Goal: Information Seeking & Learning: Learn about a topic

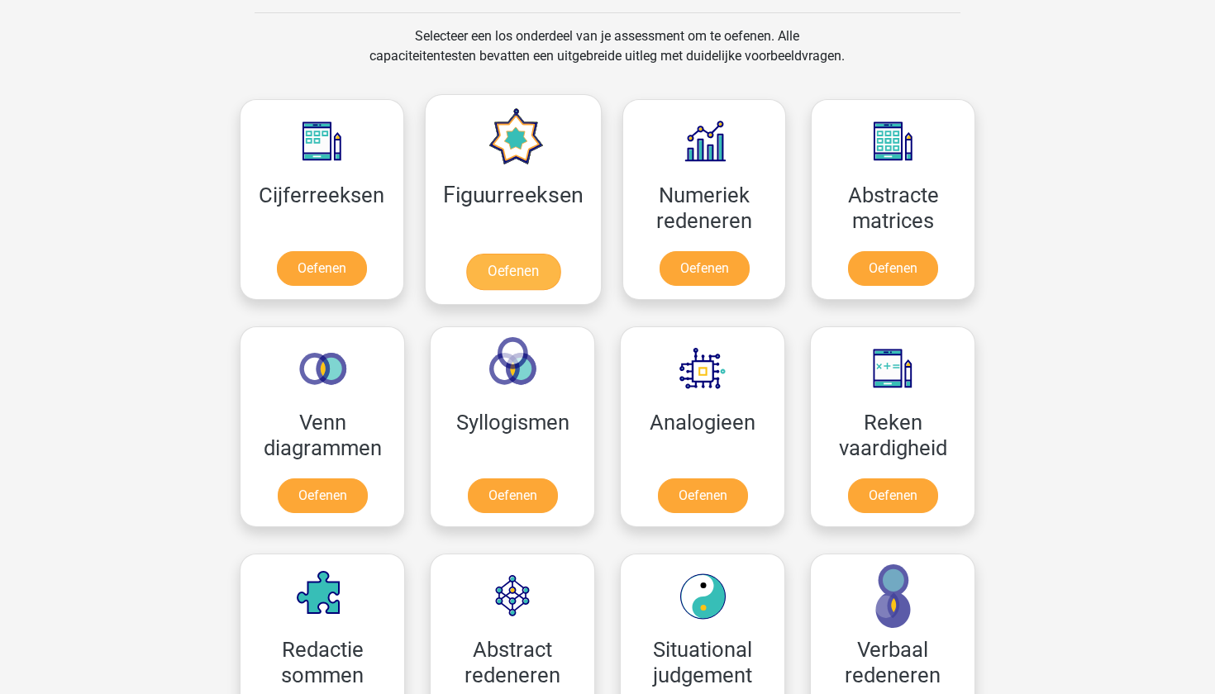
scroll to position [679, 0]
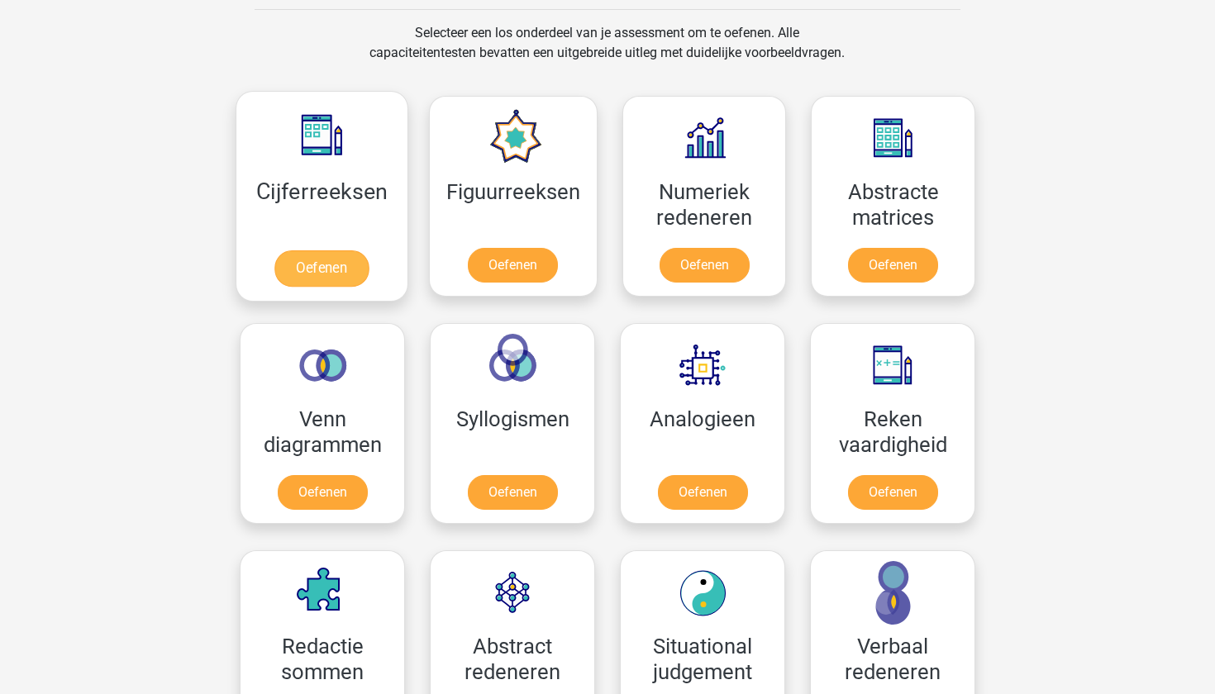
click at [296, 259] on link "Oefenen" at bounding box center [321, 268] width 94 height 36
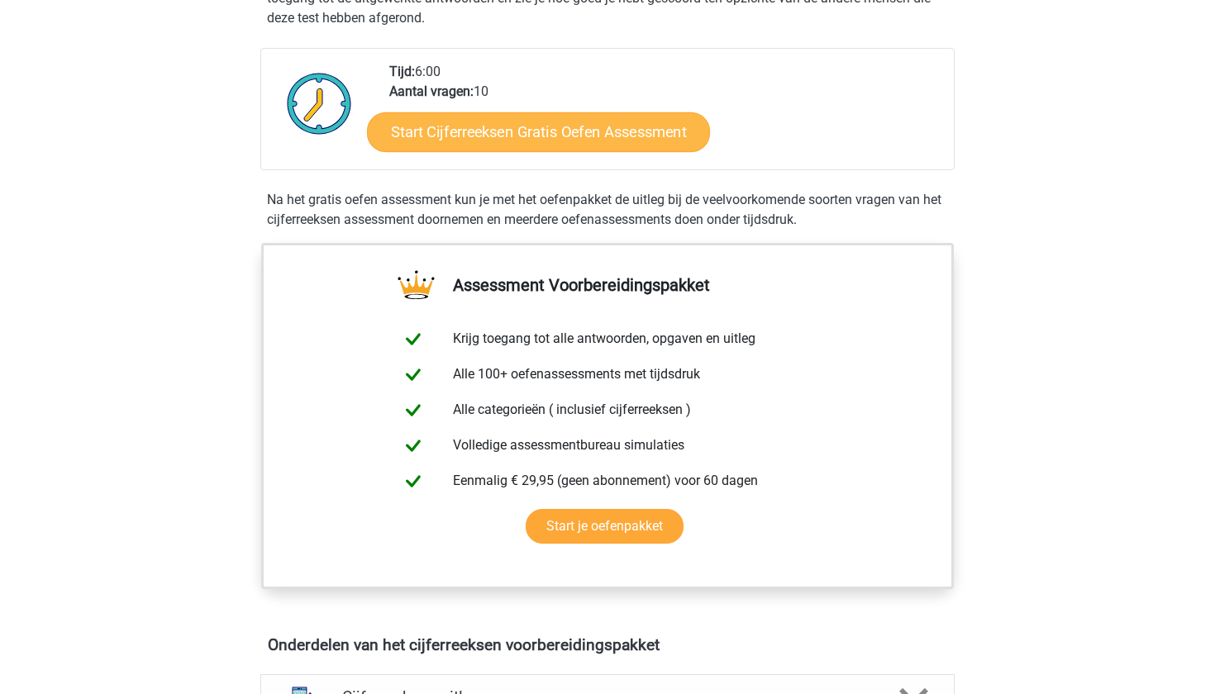
scroll to position [412, 0]
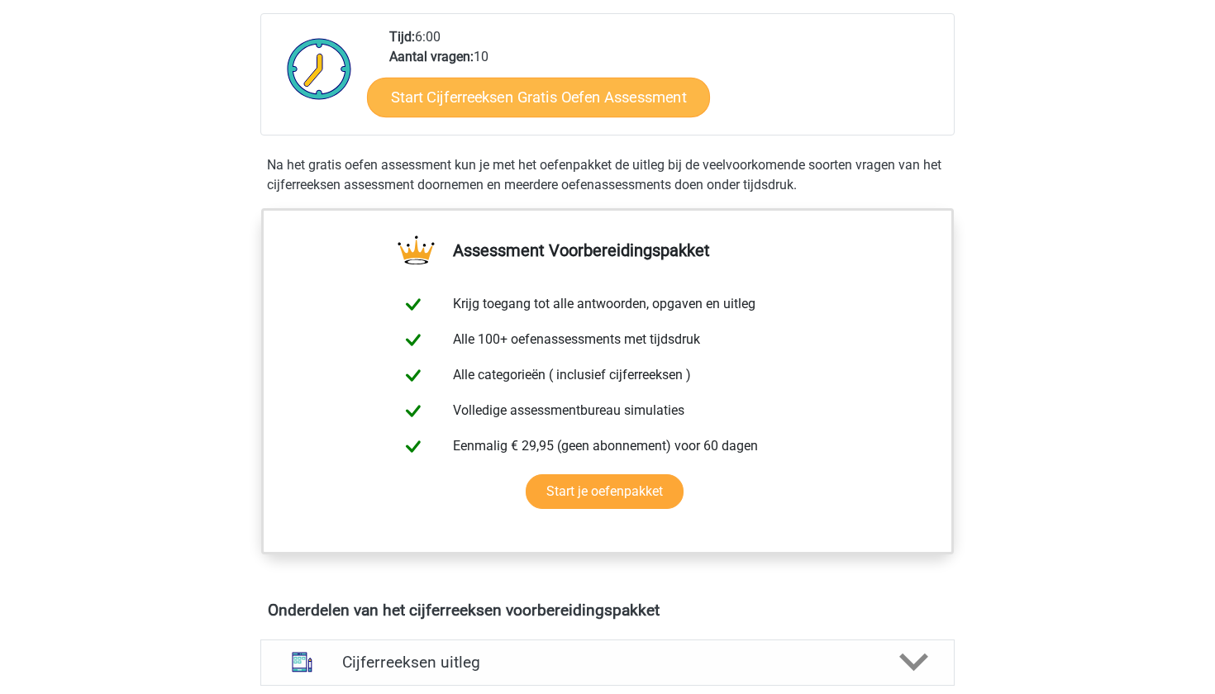
click at [540, 117] on link "Start Cijferreeksen Gratis Oefen Assessment" at bounding box center [538, 97] width 343 height 40
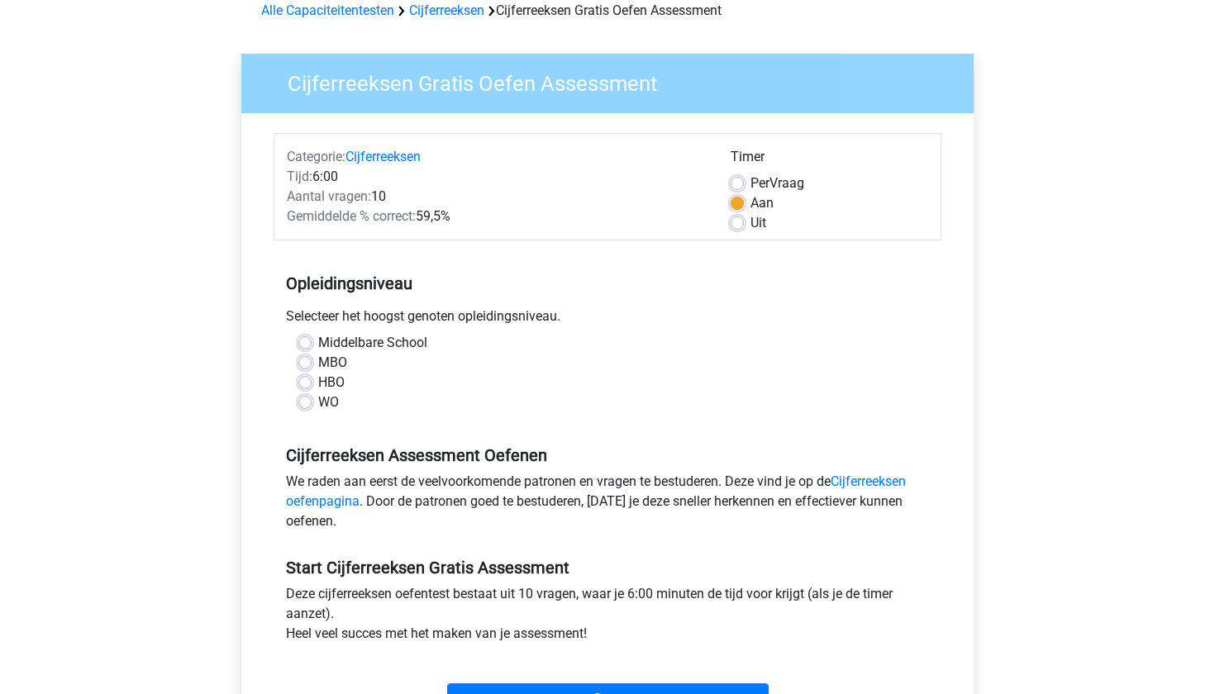
scroll to position [87, 0]
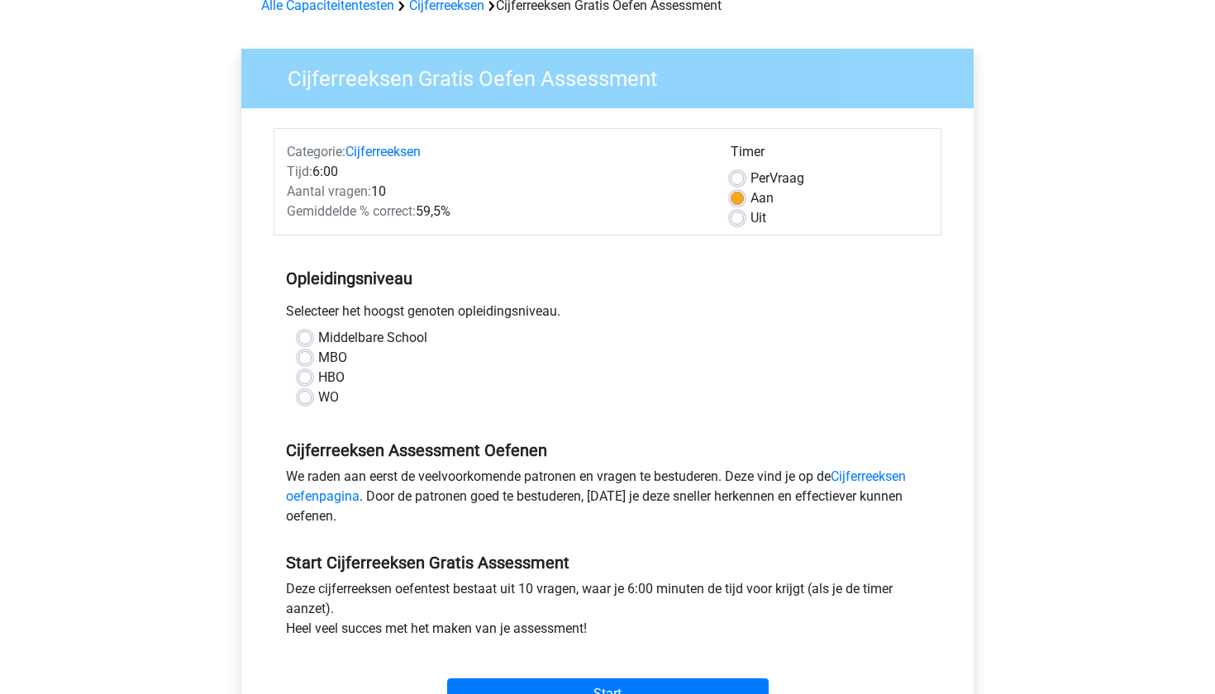
click at [750, 178] on label "Per Vraag" at bounding box center [777, 179] width 54 height 20
click at [736, 178] on input "Per Vraag" at bounding box center [737, 177] width 13 height 17
radio input "true"
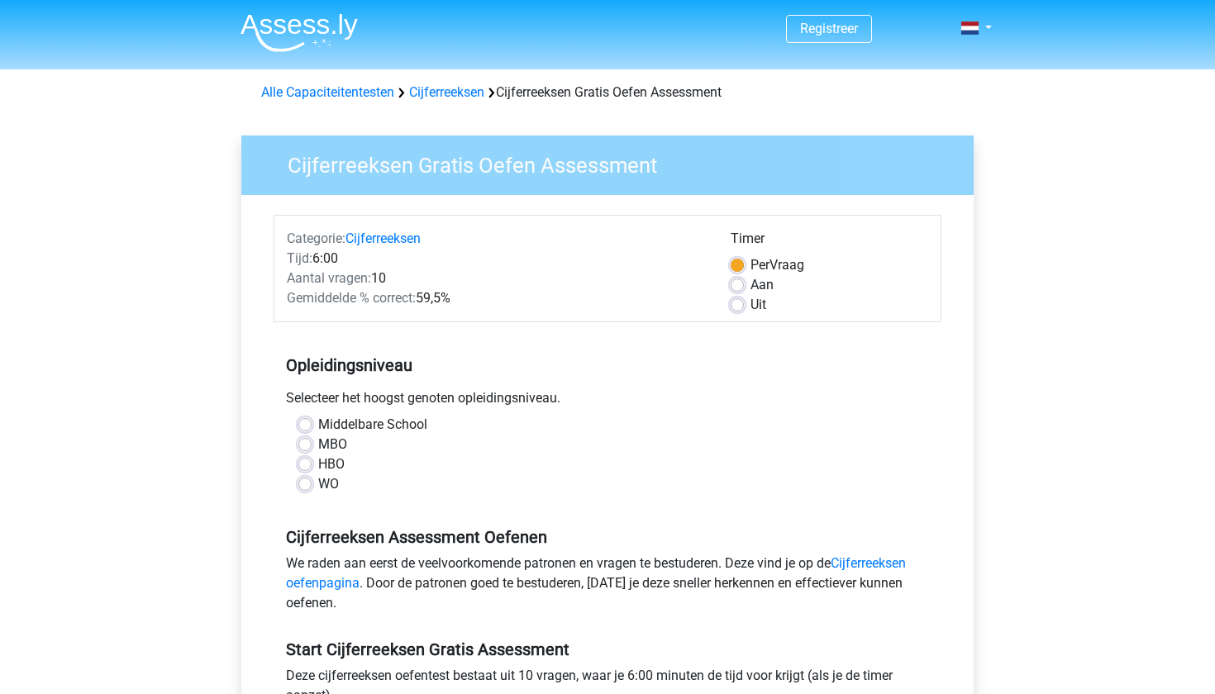
scroll to position [0, 0]
click at [750, 283] on label "Aan" at bounding box center [761, 285] width 23 height 20
click at [744, 283] on input "Aan" at bounding box center [737, 283] width 13 height 17
radio input "true"
click at [742, 315] on div "Uit" at bounding box center [830, 305] width 198 height 20
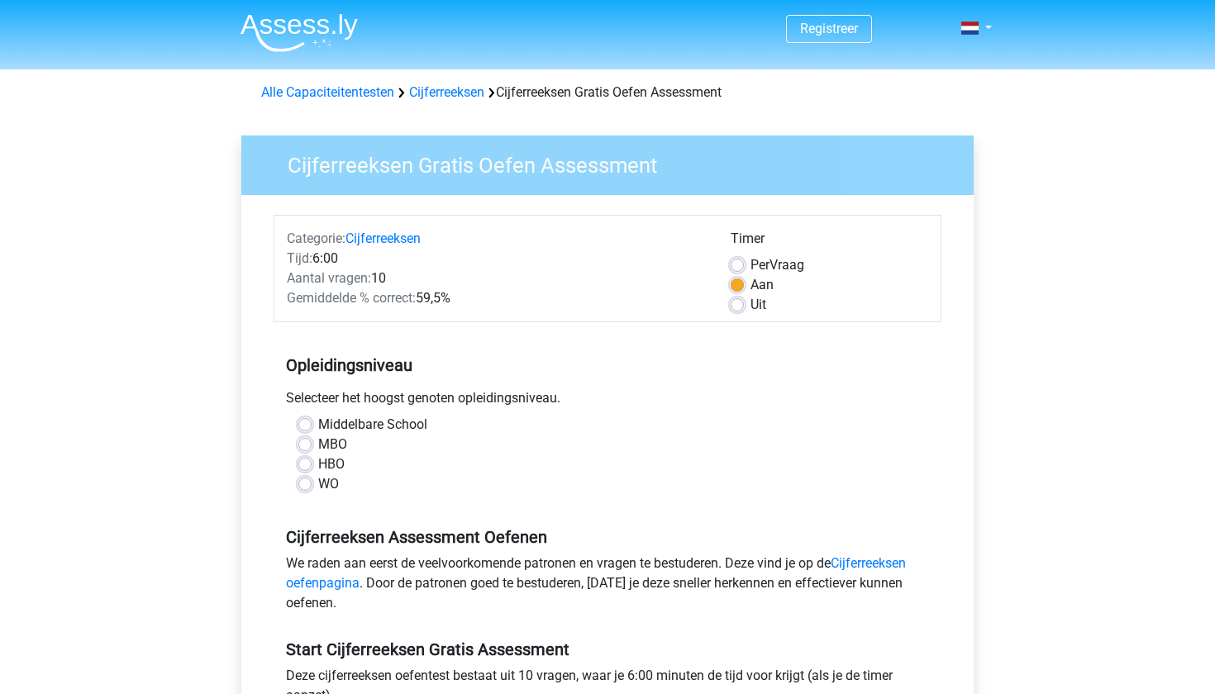
click at [750, 310] on label "Uit" at bounding box center [758, 305] width 16 height 20
click at [740, 310] on input "Uit" at bounding box center [737, 303] width 13 height 17
radio input "true"
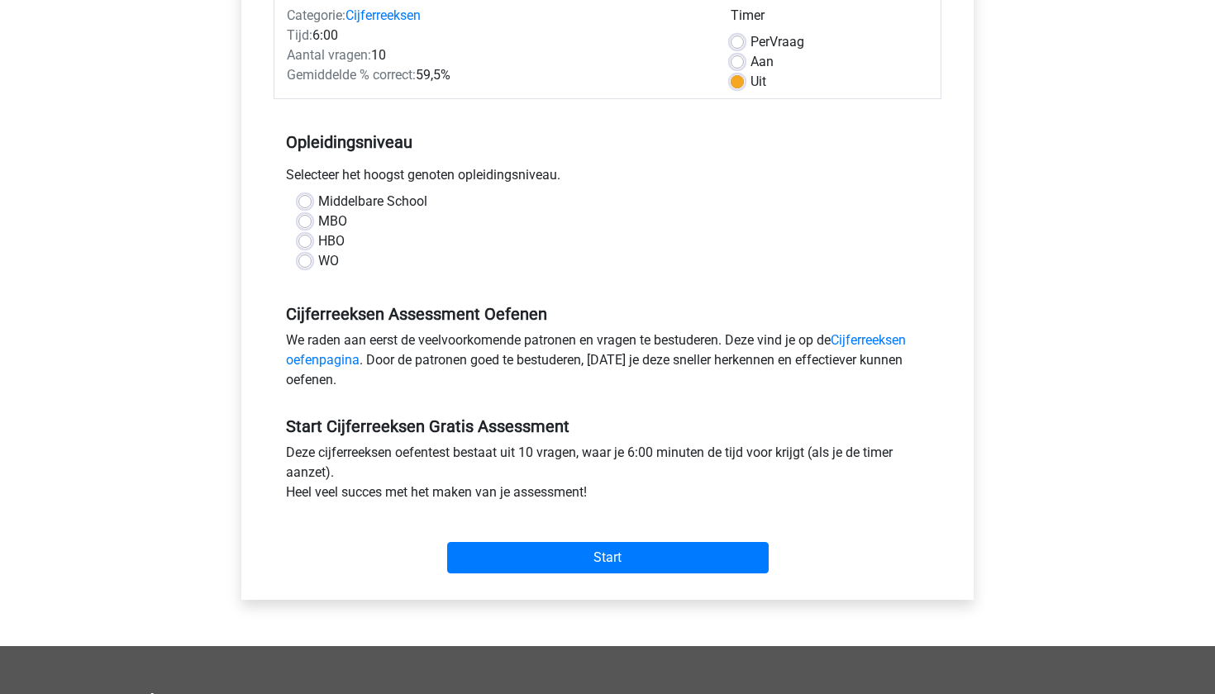
scroll to position [219, 0]
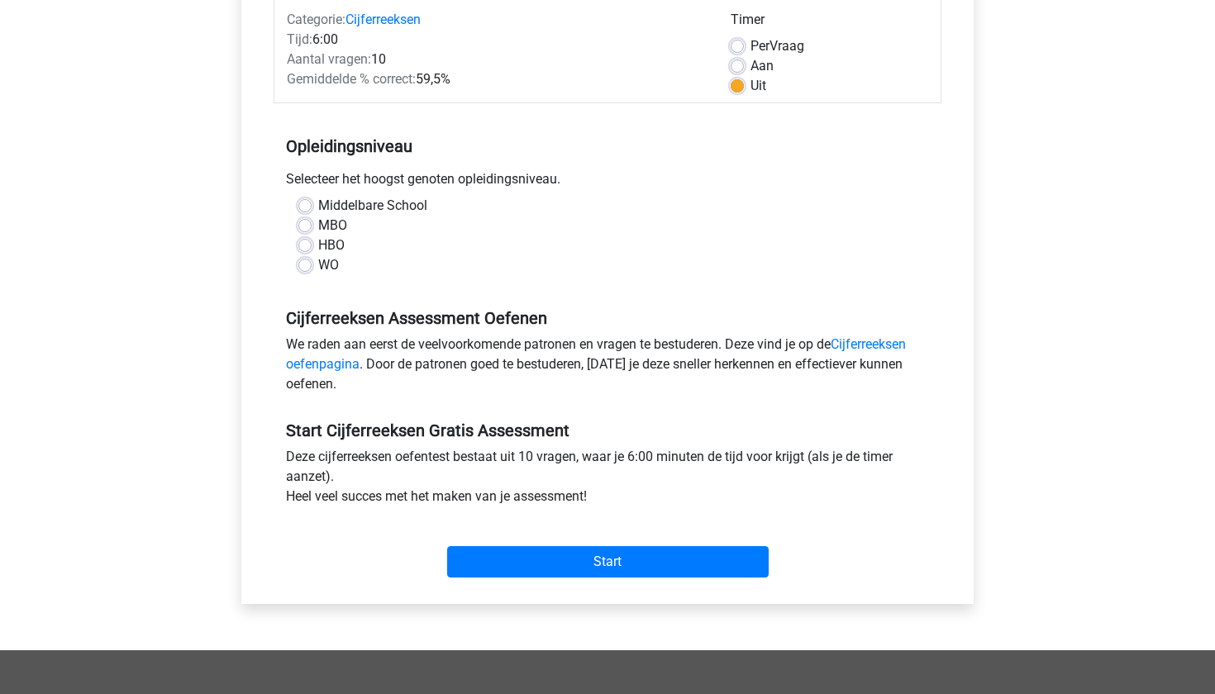
click at [750, 64] on label "Aan" at bounding box center [761, 66] width 23 height 20
click at [736, 64] on input "Aan" at bounding box center [737, 64] width 13 height 17
radio input "true"
click at [318, 270] on label "WO" at bounding box center [328, 265] width 21 height 20
click at [304, 270] on input "WO" at bounding box center [304, 263] width 13 height 17
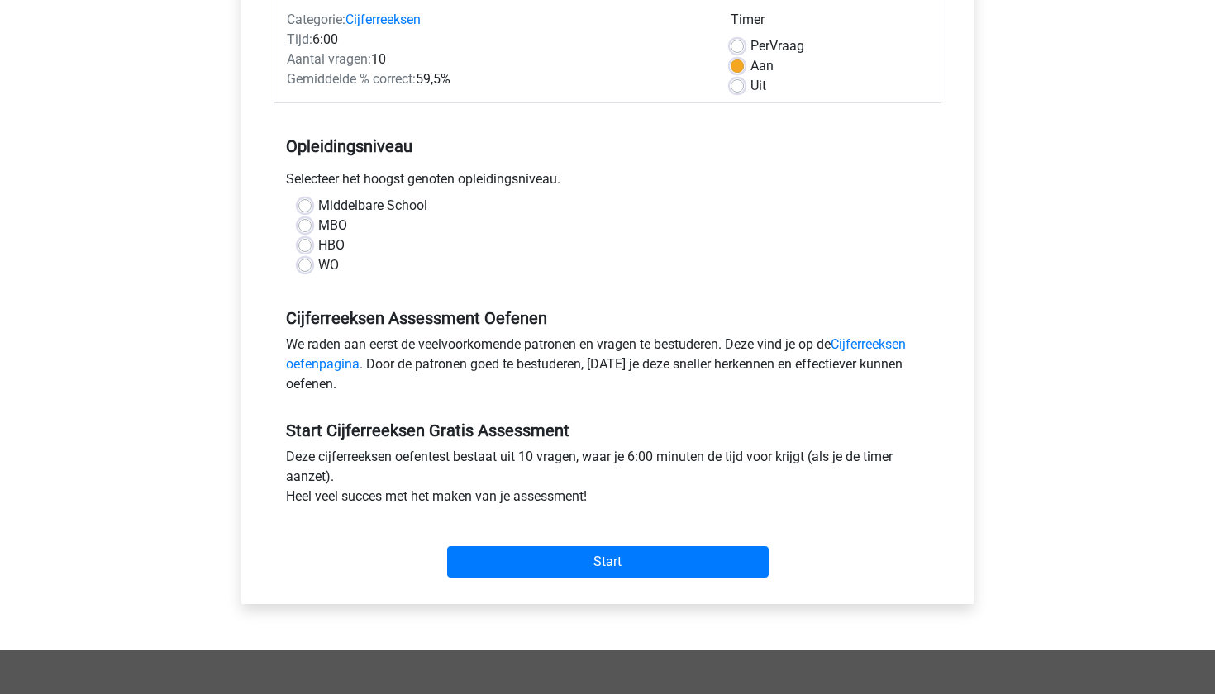
radio input "true"
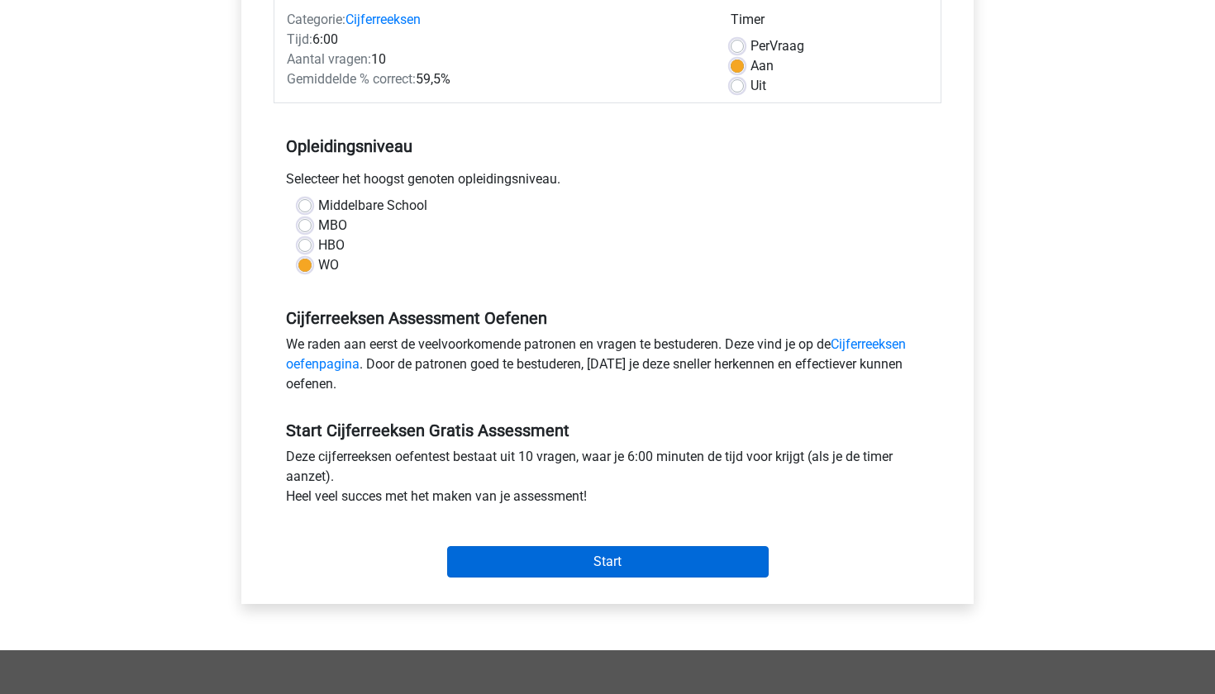
click at [553, 569] on input "Start" at bounding box center [607, 561] width 321 height 31
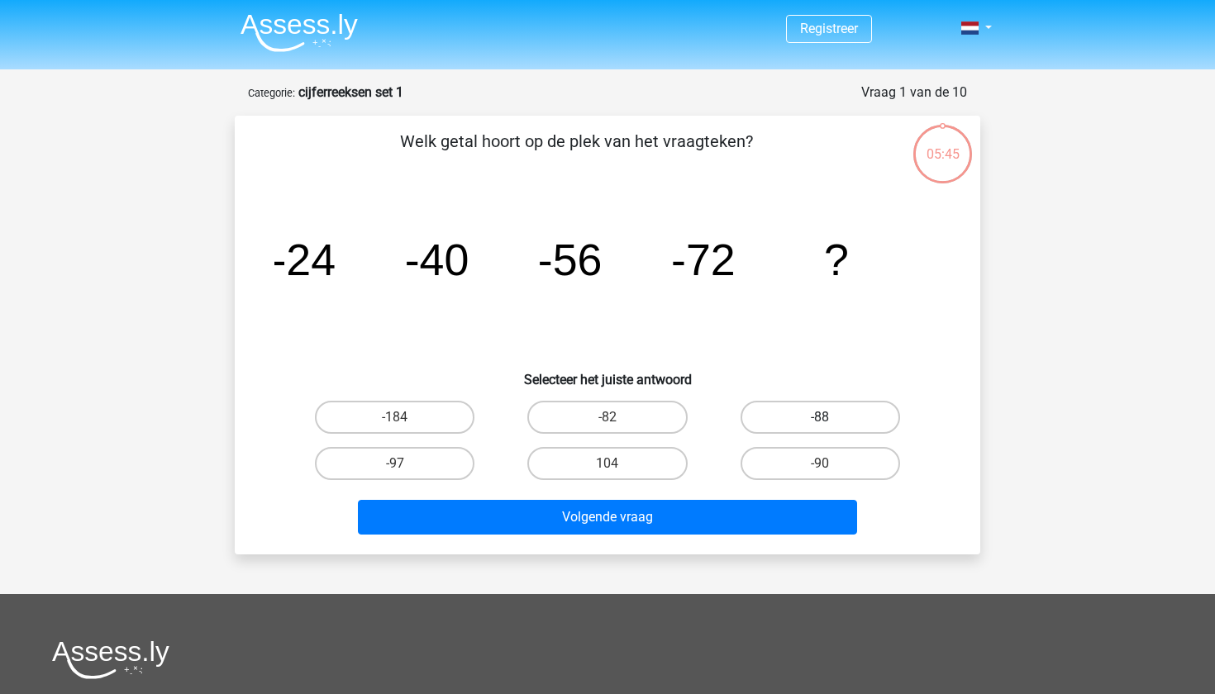
click at [859, 411] on label "-88" at bounding box center [819, 417] width 159 height 33
click at [831, 417] on input "-88" at bounding box center [825, 422] width 11 height 11
radio input "true"
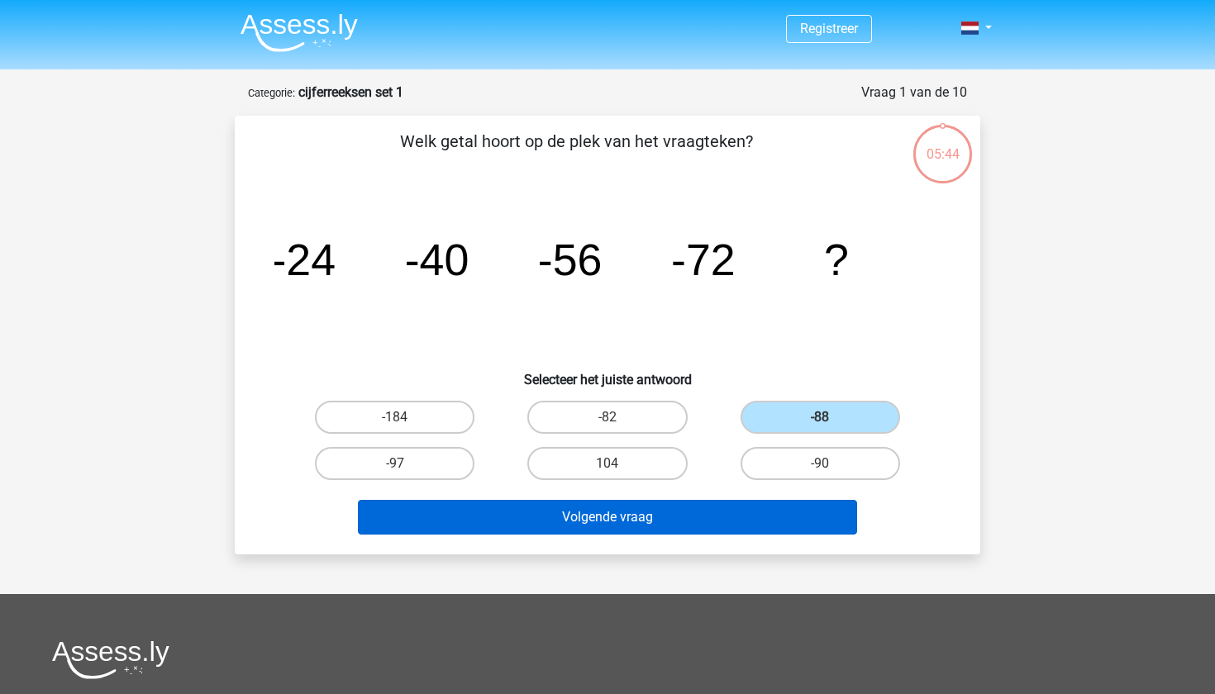
click at [772, 526] on button "Volgende vraag" at bounding box center [608, 517] width 500 height 35
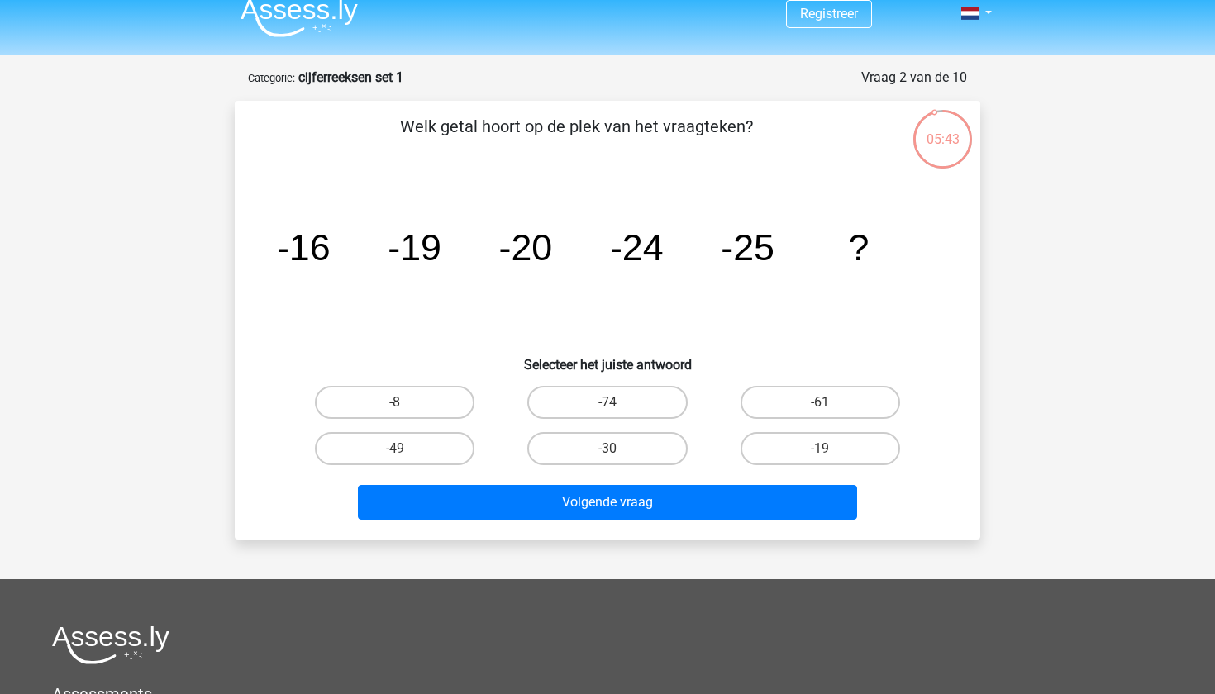
scroll to position [7, 0]
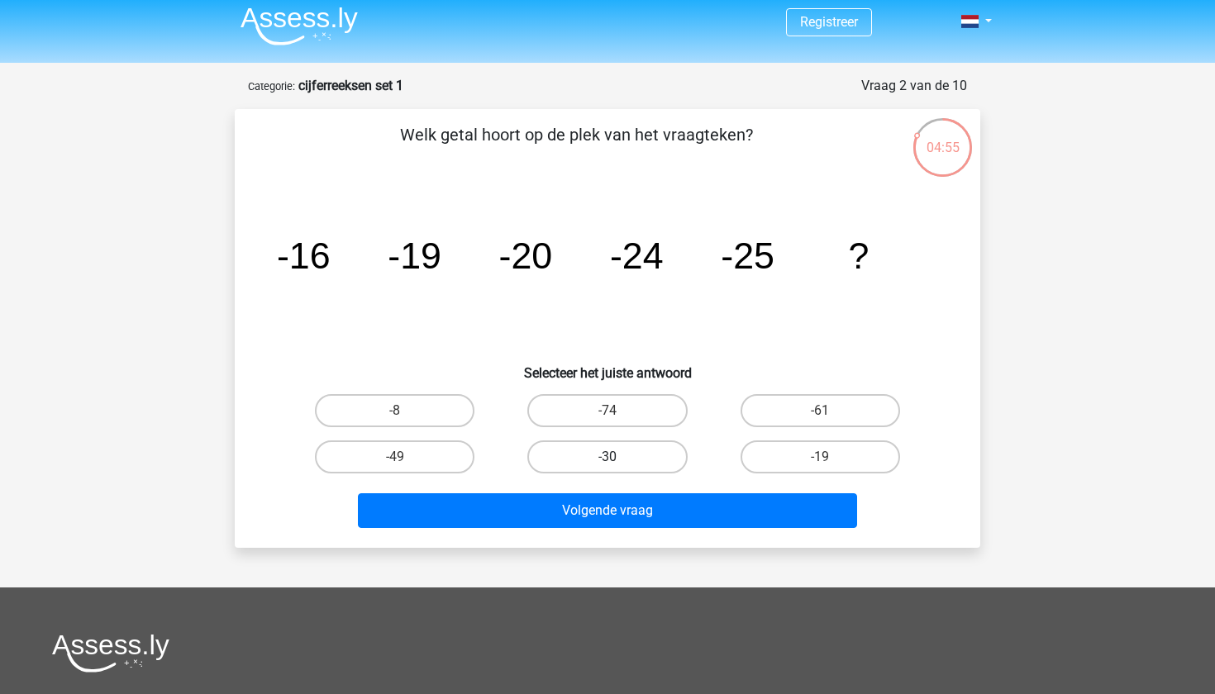
click at [646, 459] on label "-30" at bounding box center [606, 456] width 159 height 33
click at [618, 459] on input "-30" at bounding box center [612, 462] width 11 height 11
radio input "true"
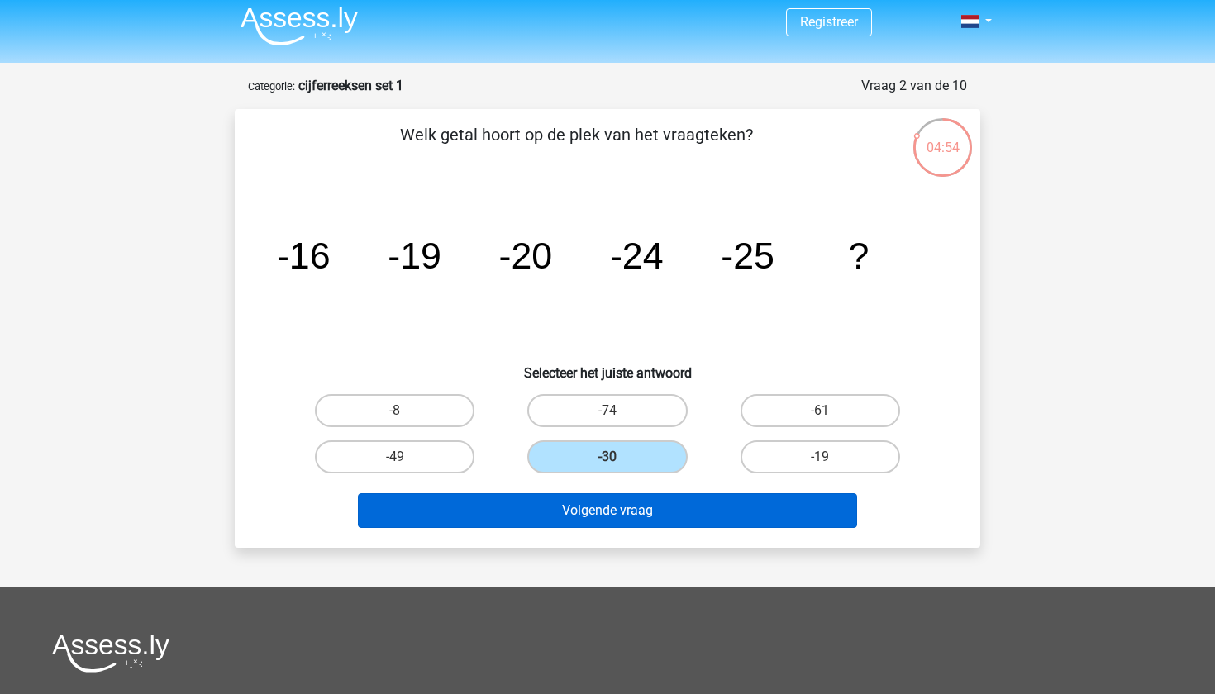
click at [634, 517] on button "Volgende vraag" at bounding box center [608, 510] width 500 height 35
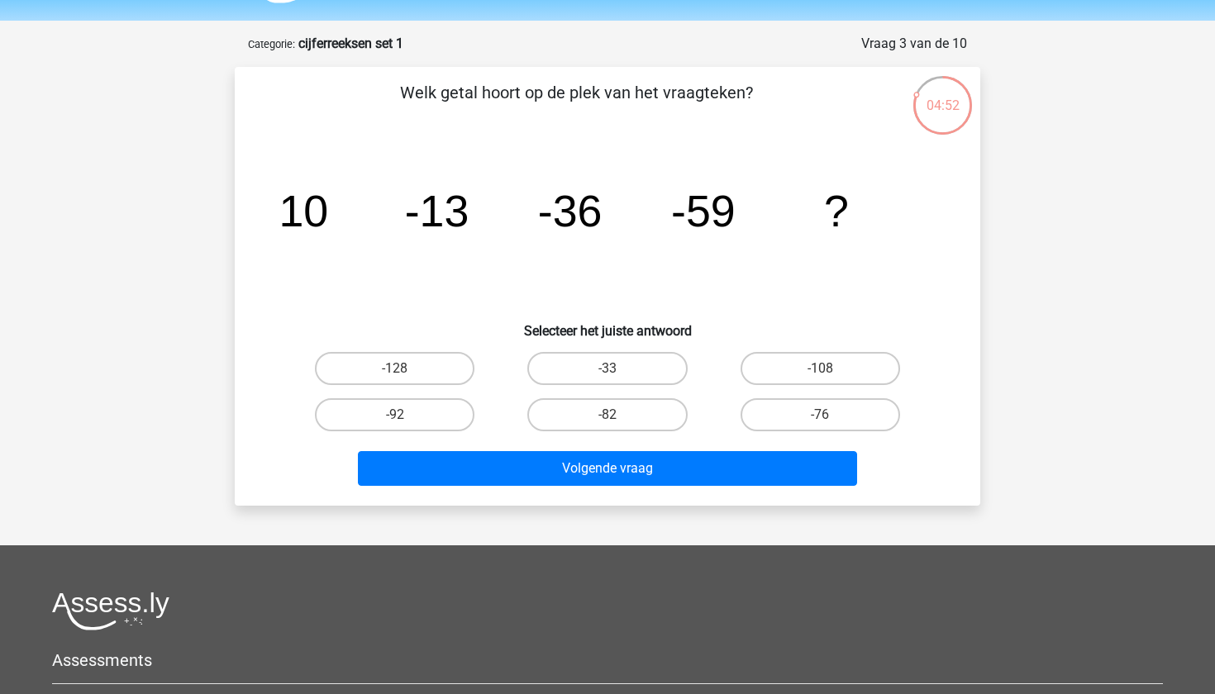
scroll to position [46, 0]
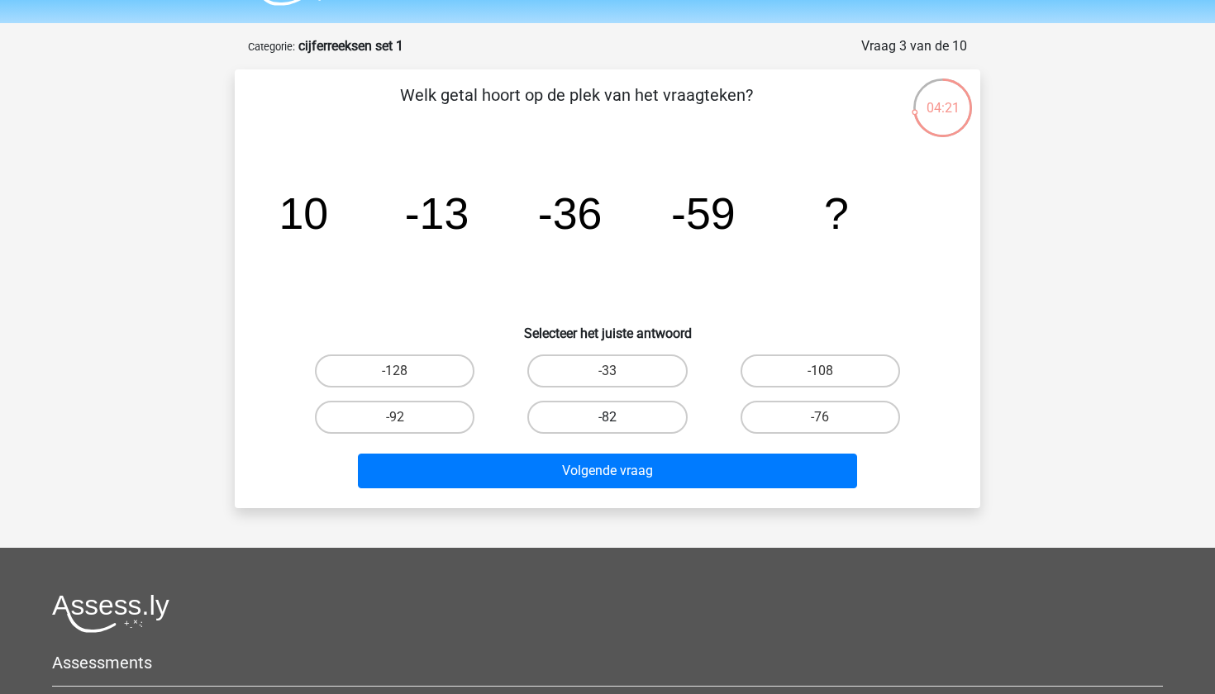
click at [656, 413] on label "-82" at bounding box center [606, 417] width 159 height 33
click at [618, 417] on input "-82" at bounding box center [612, 422] width 11 height 11
radio input "true"
click at [650, 498] on div "Welk getal hoort op de plek van het vraagteken? image/svg+xml 10 -13 -36 -59 ? …" at bounding box center [607, 288] width 745 height 439
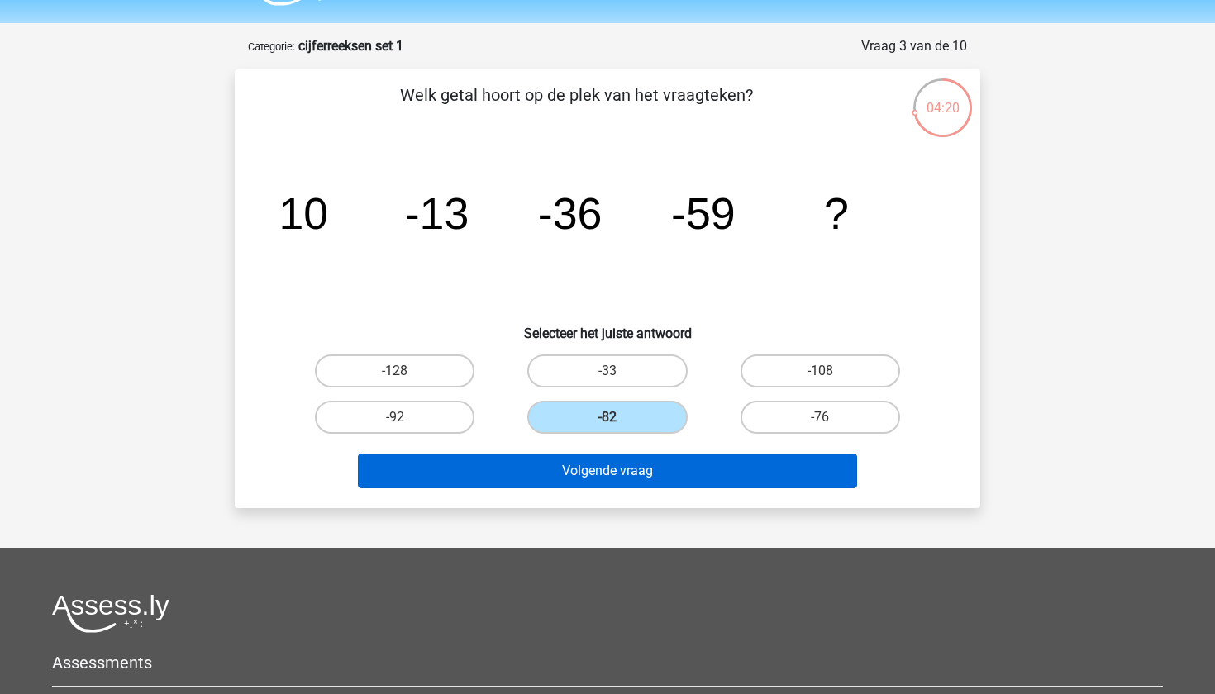
click at [659, 478] on button "Volgende vraag" at bounding box center [608, 471] width 500 height 35
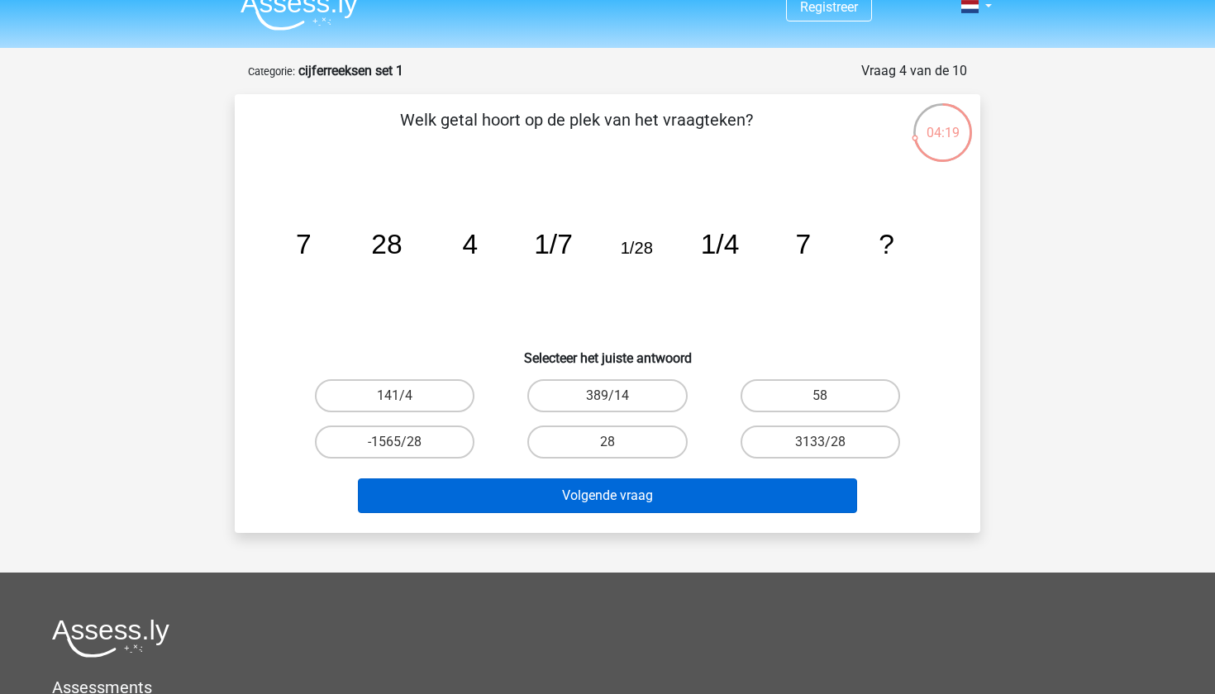
scroll to position [21, 0]
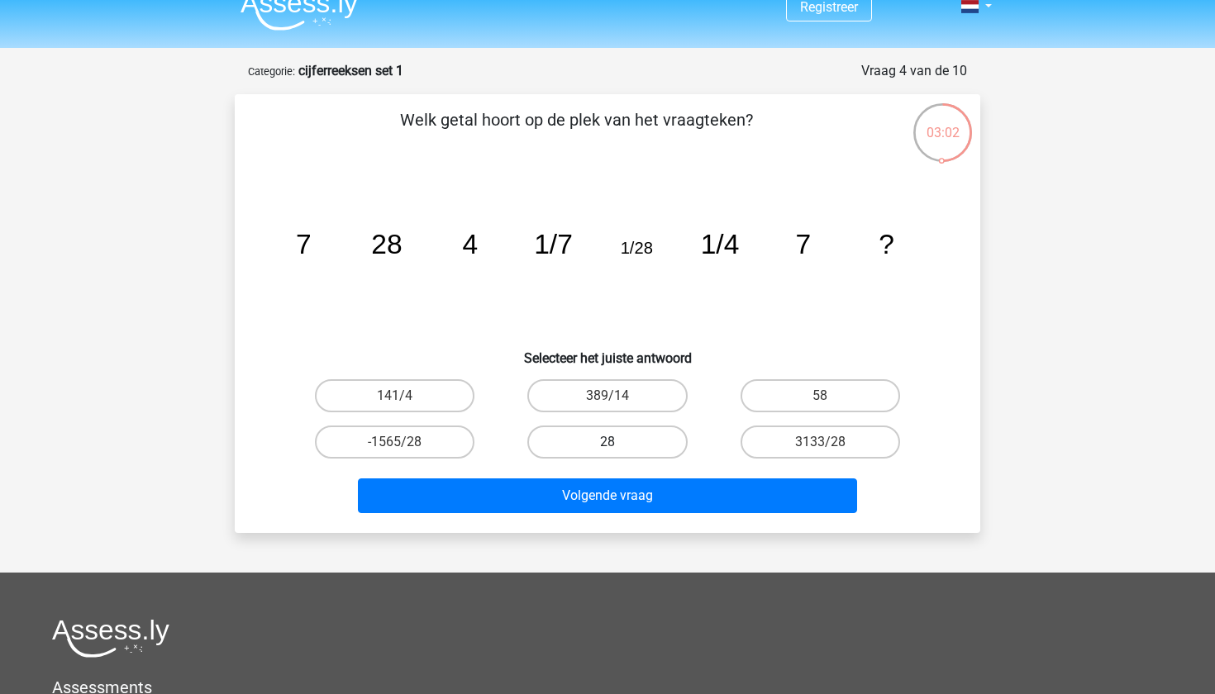
click at [603, 434] on label "28" at bounding box center [606, 442] width 159 height 33
click at [607, 442] on input "28" at bounding box center [612, 447] width 11 height 11
radio input "true"
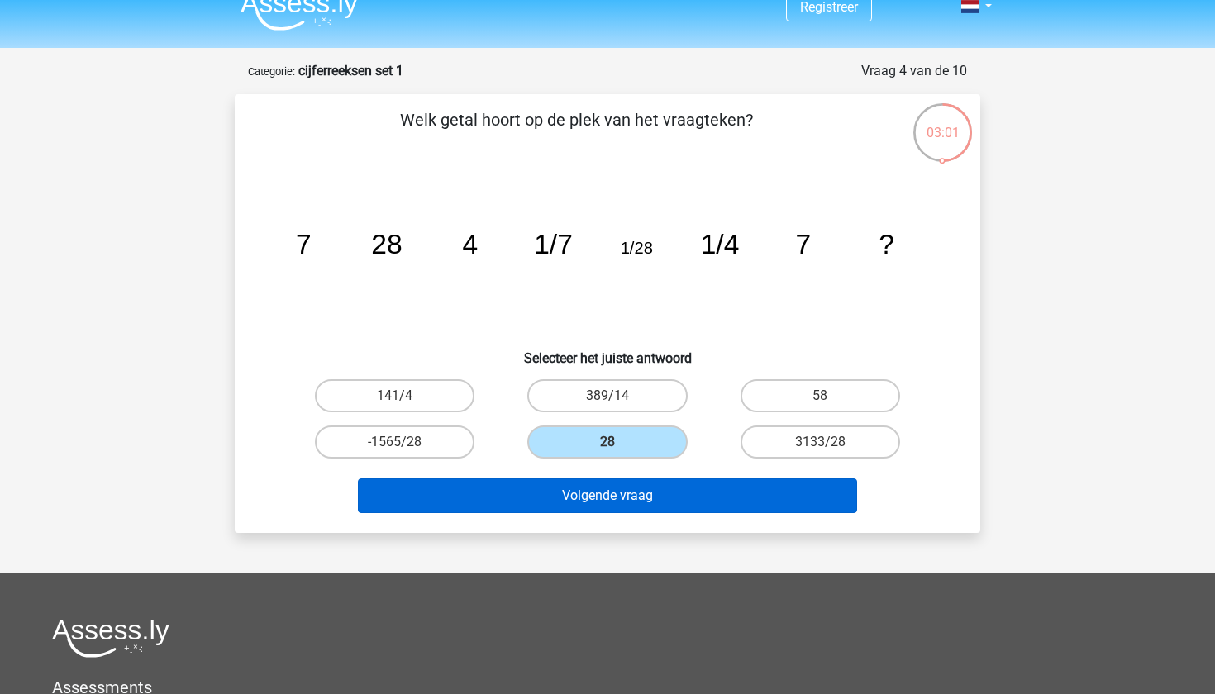
click at [598, 491] on button "Volgende vraag" at bounding box center [608, 495] width 500 height 35
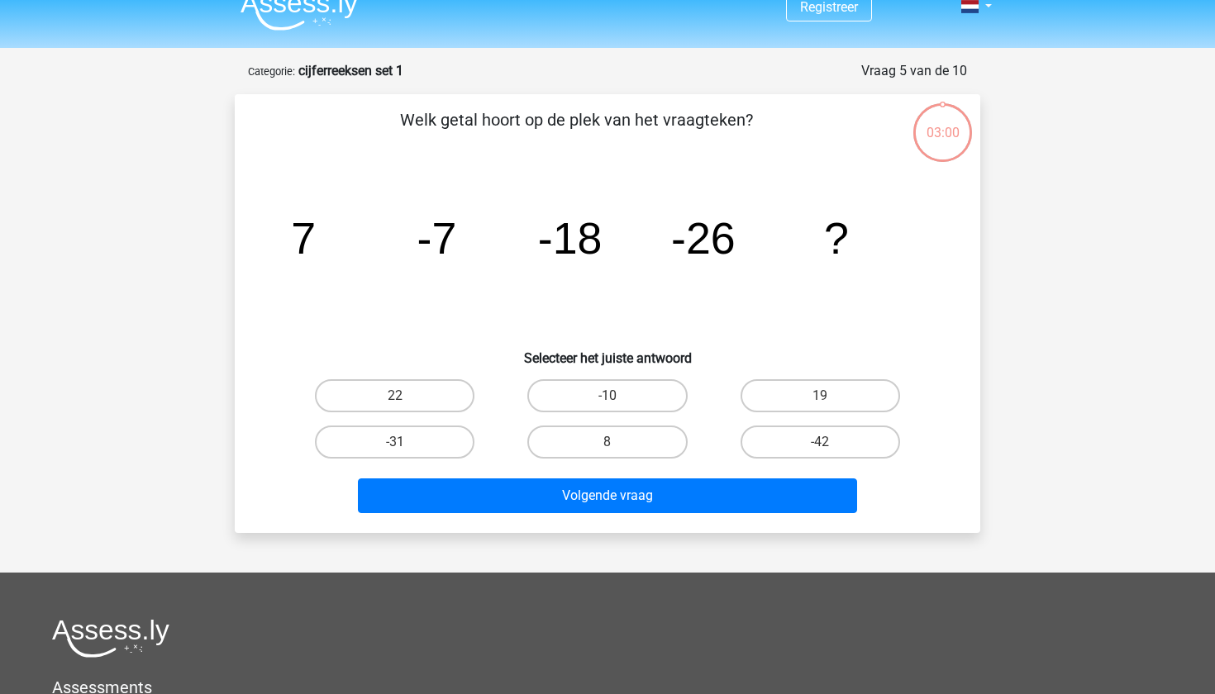
scroll to position [83, 0]
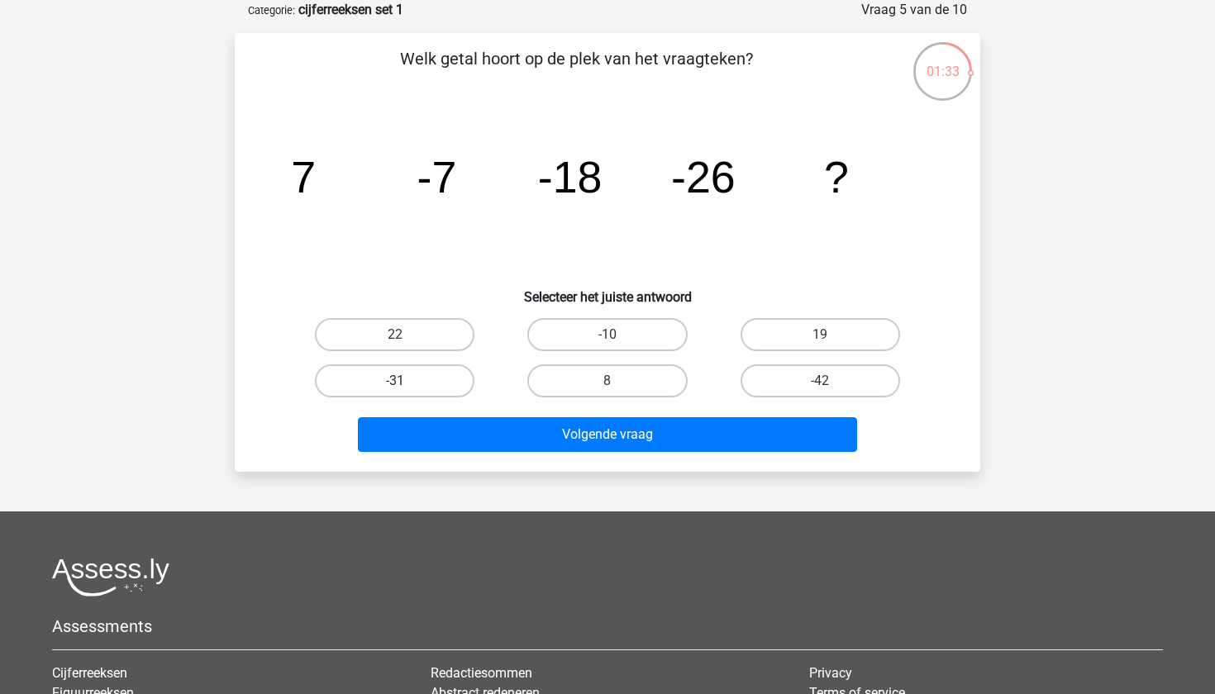
click at [419, 382] on label "-31" at bounding box center [394, 380] width 159 height 33
click at [406, 382] on input "-31" at bounding box center [400, 386] width 11 height 11
radio input "true"
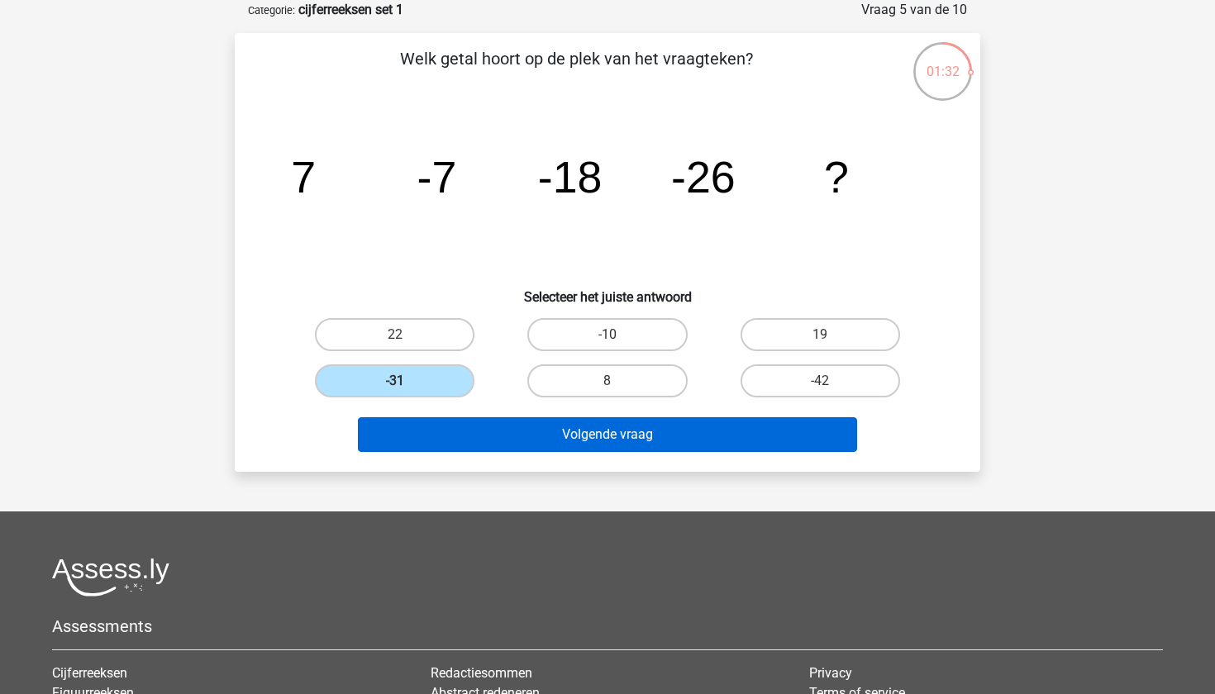
click at [436, 426] on button "Volgende vraag" at bounding box center [608, 434] width 500 height 35
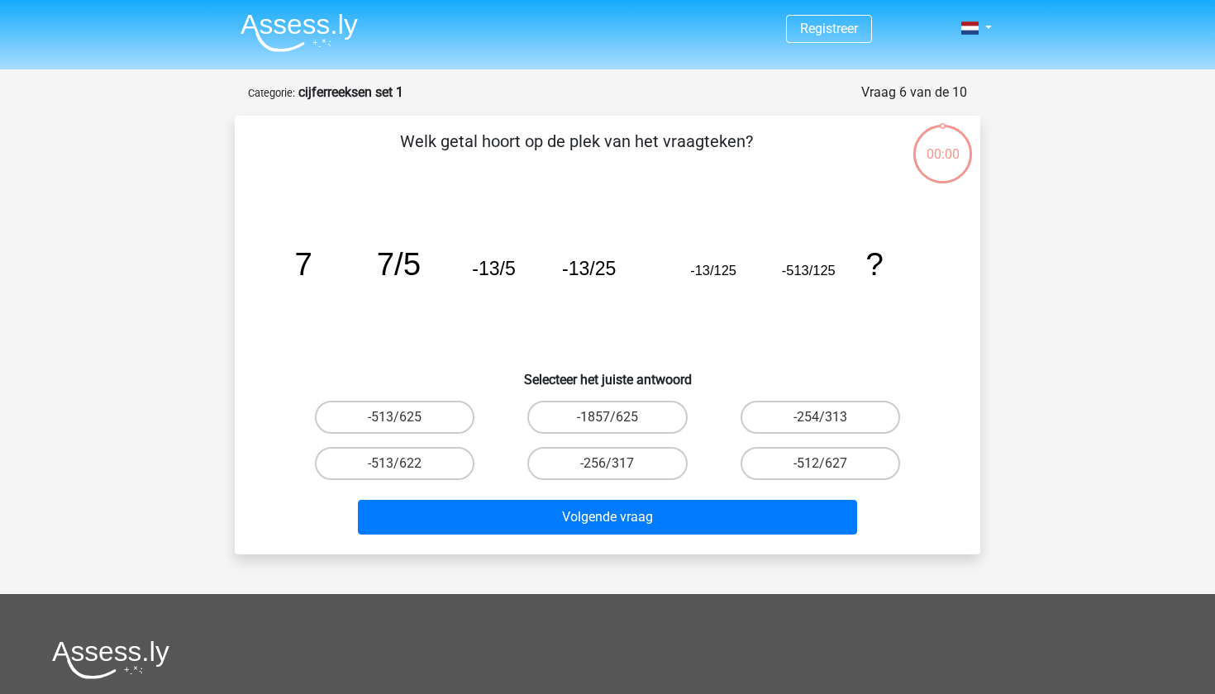
scroll to position [83, 0]
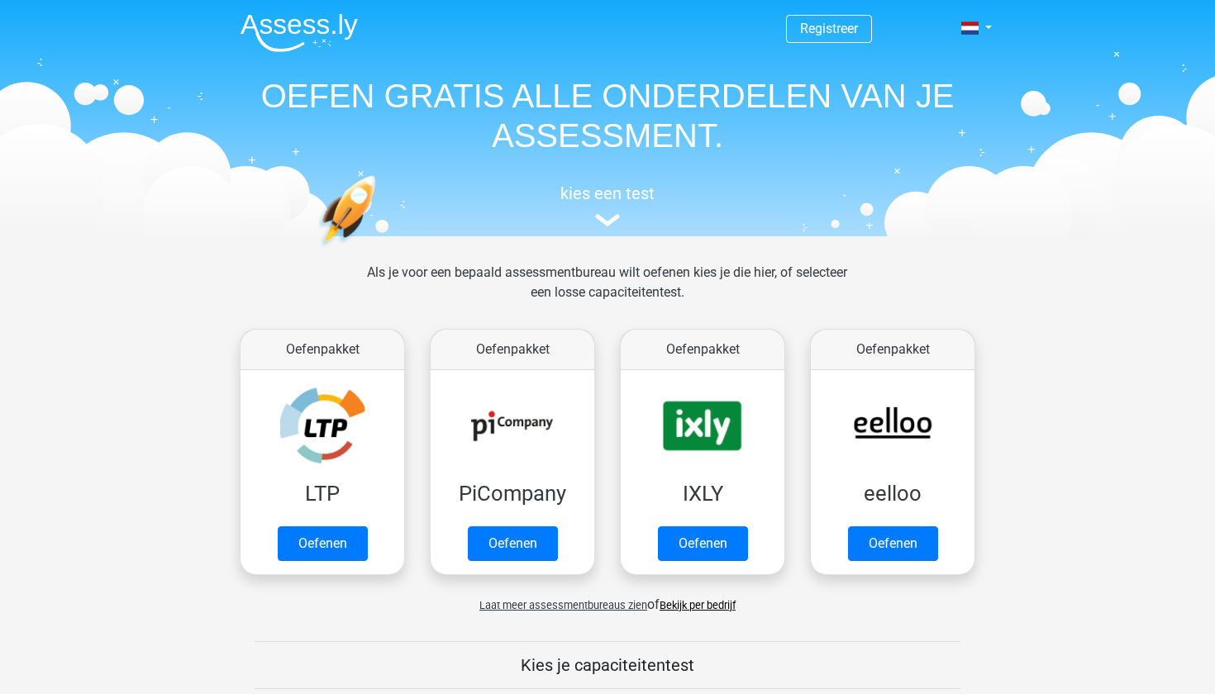
scroll to position [679, 0]
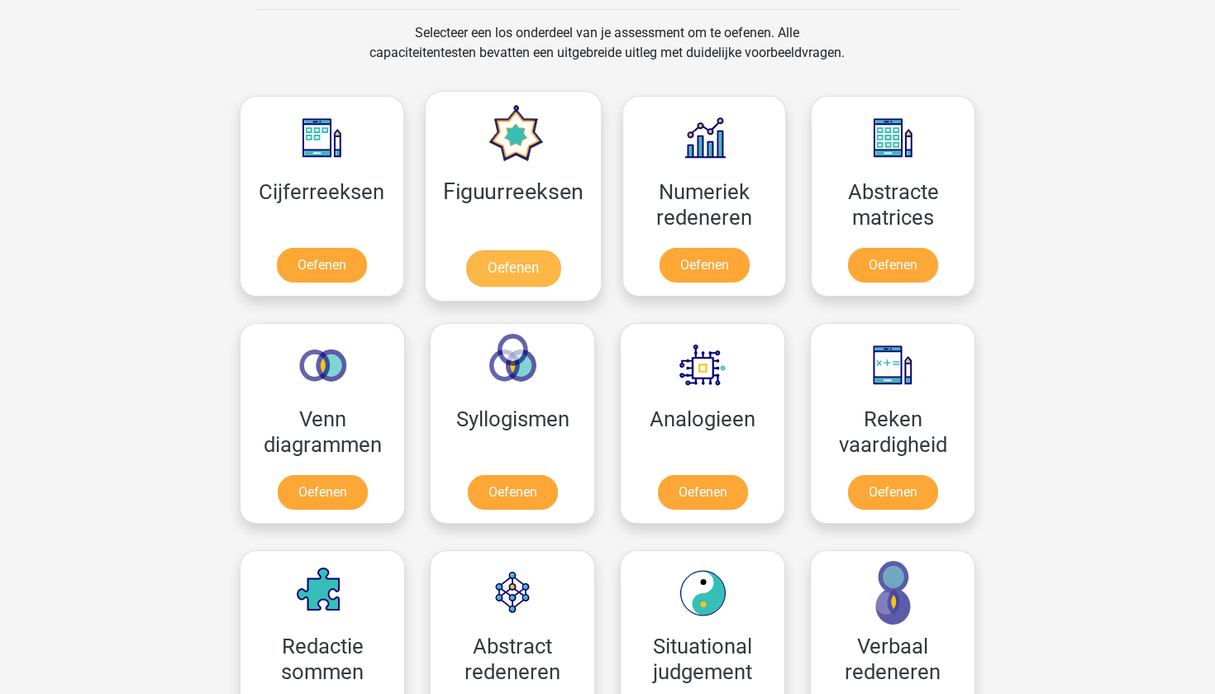
click at [530, 265] on link "Oefenen" at bounding box center [512, 268] width 94 height 36
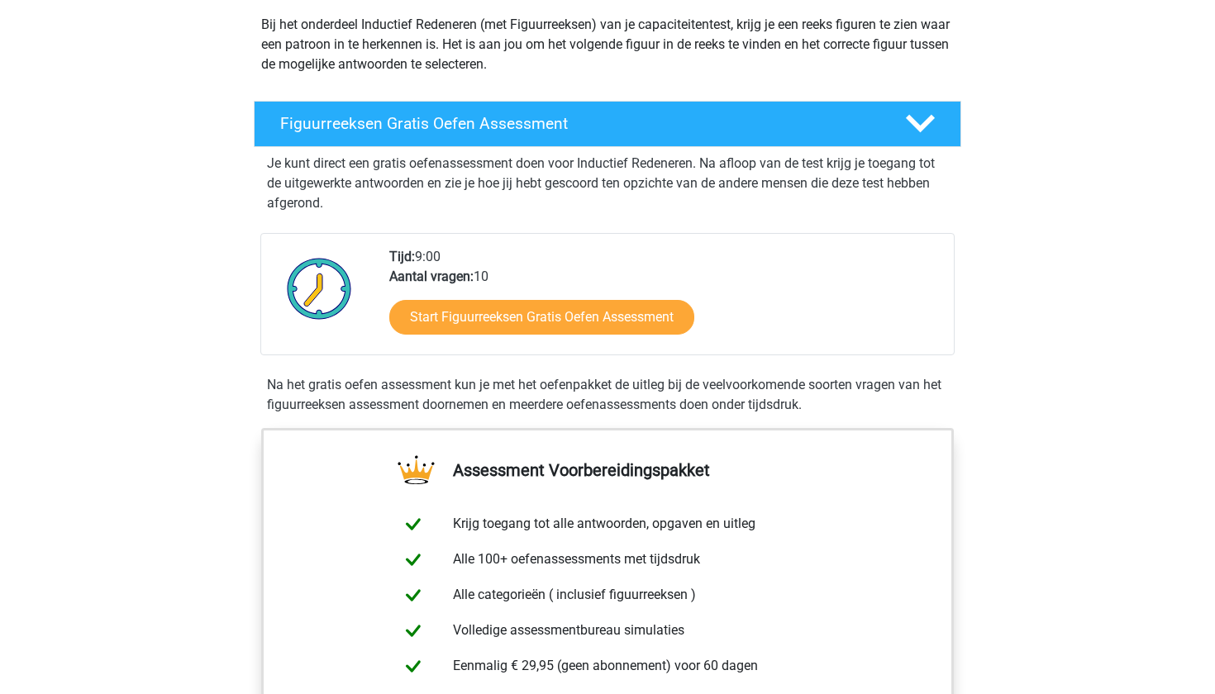
scroll to position [207, 0]
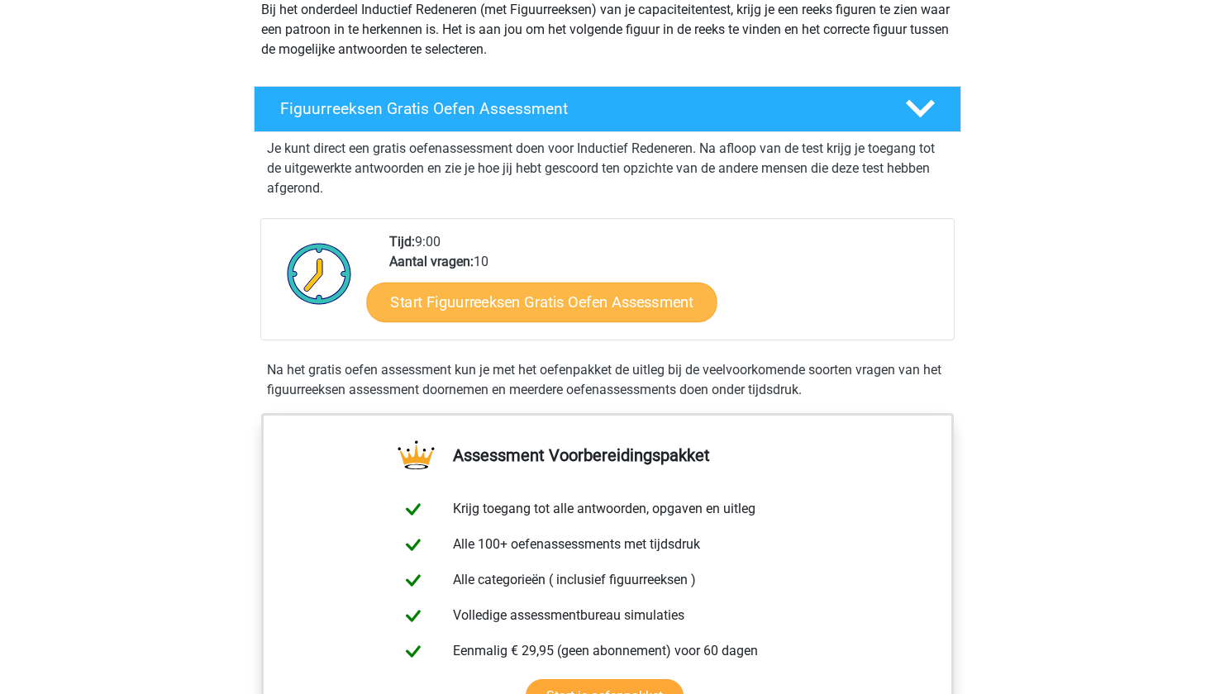
click at [635, 294] on link "Start Figuurreeksen Gratis Oefen Assessment" at bounding box center [542, 302] width 350 height 40
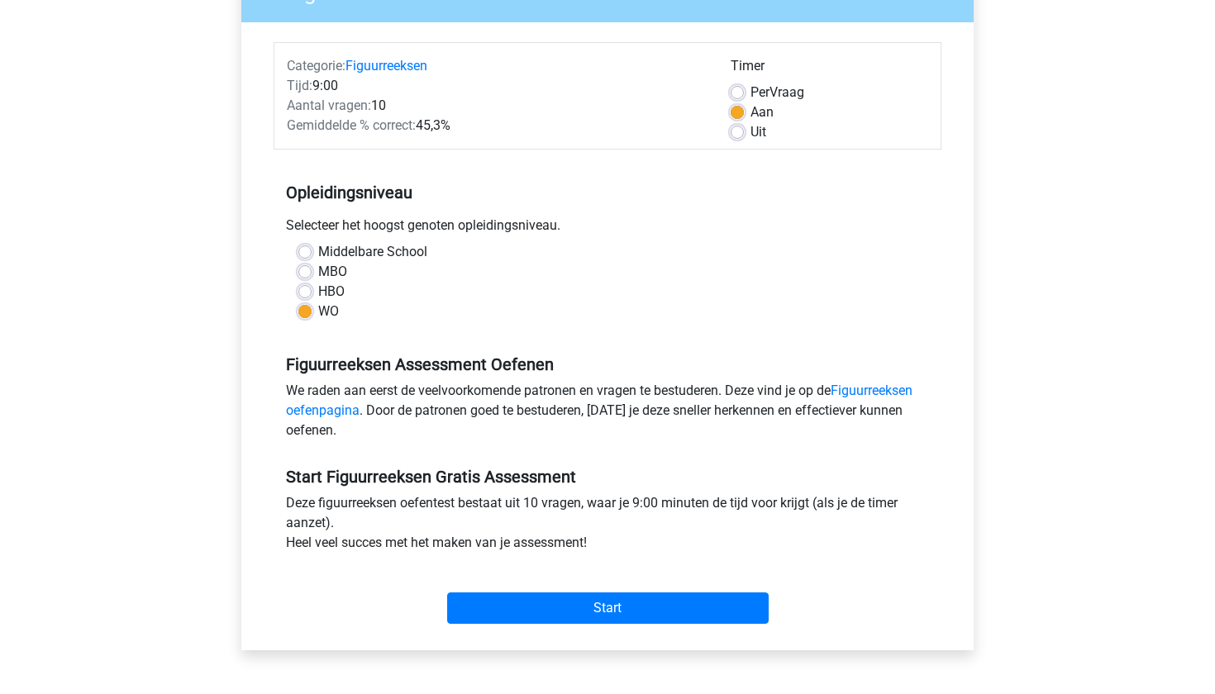
scroll to position [352, 0]
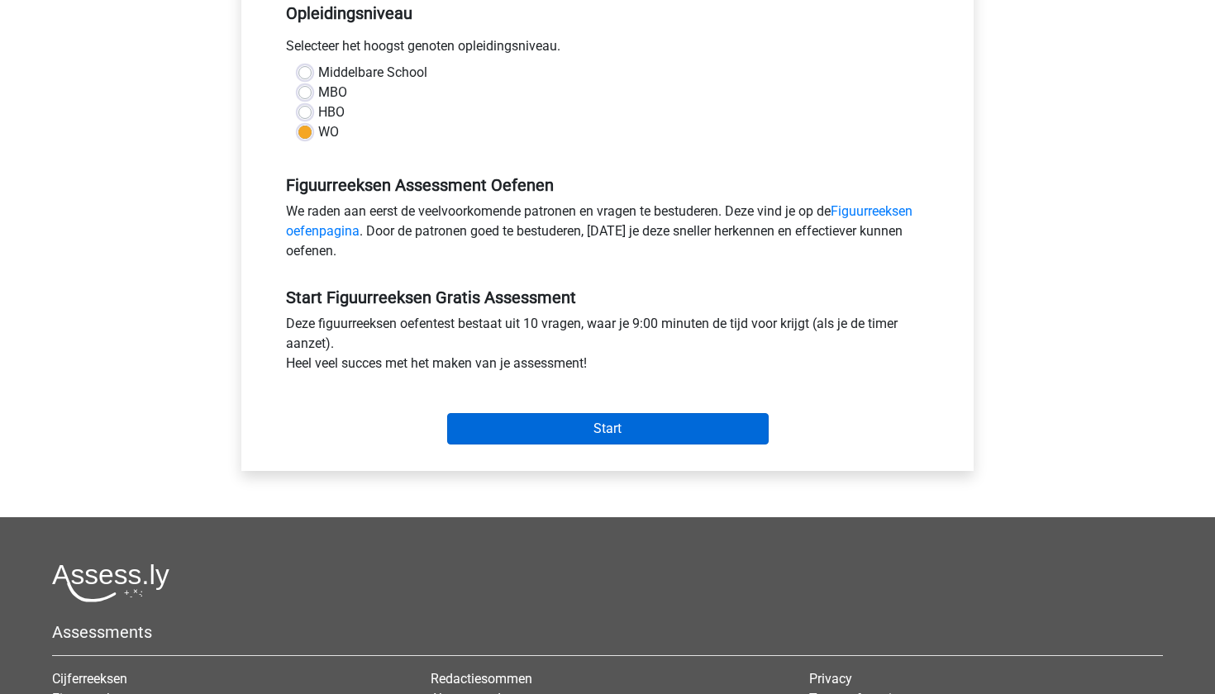
click at [645, 433] on input "Start" at bounding box center [607, 428] width 321 height 31
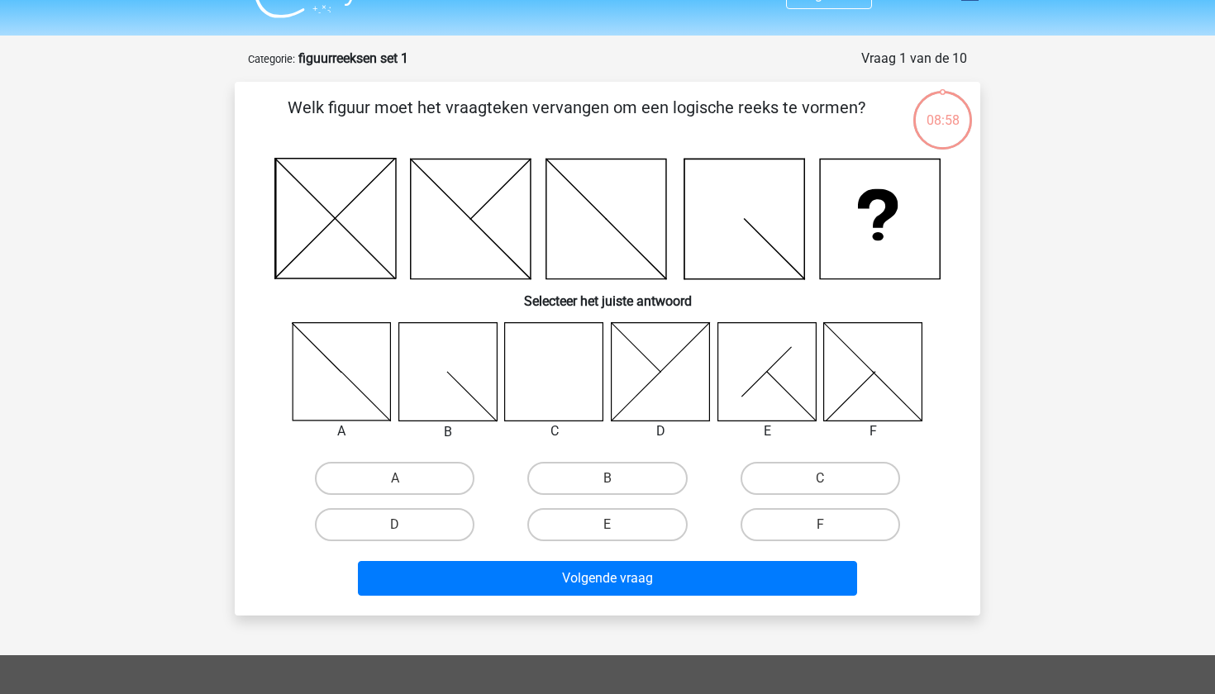
scroll to position [40, 0]
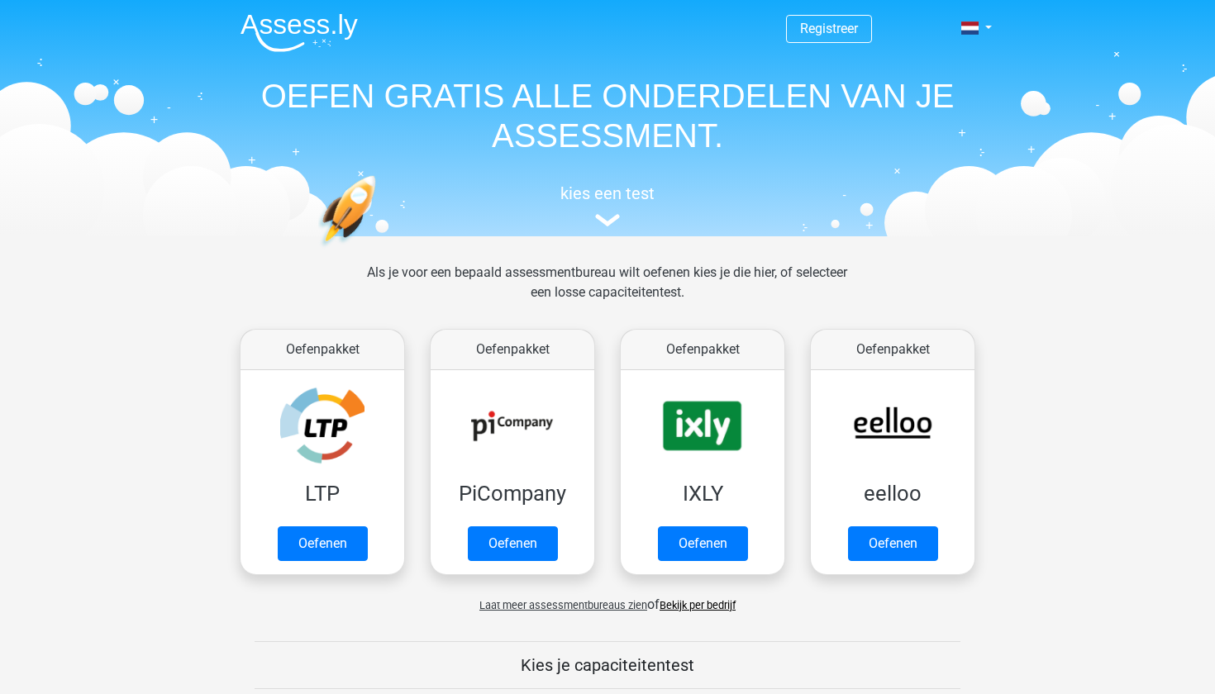
scroll to position [679, 0]
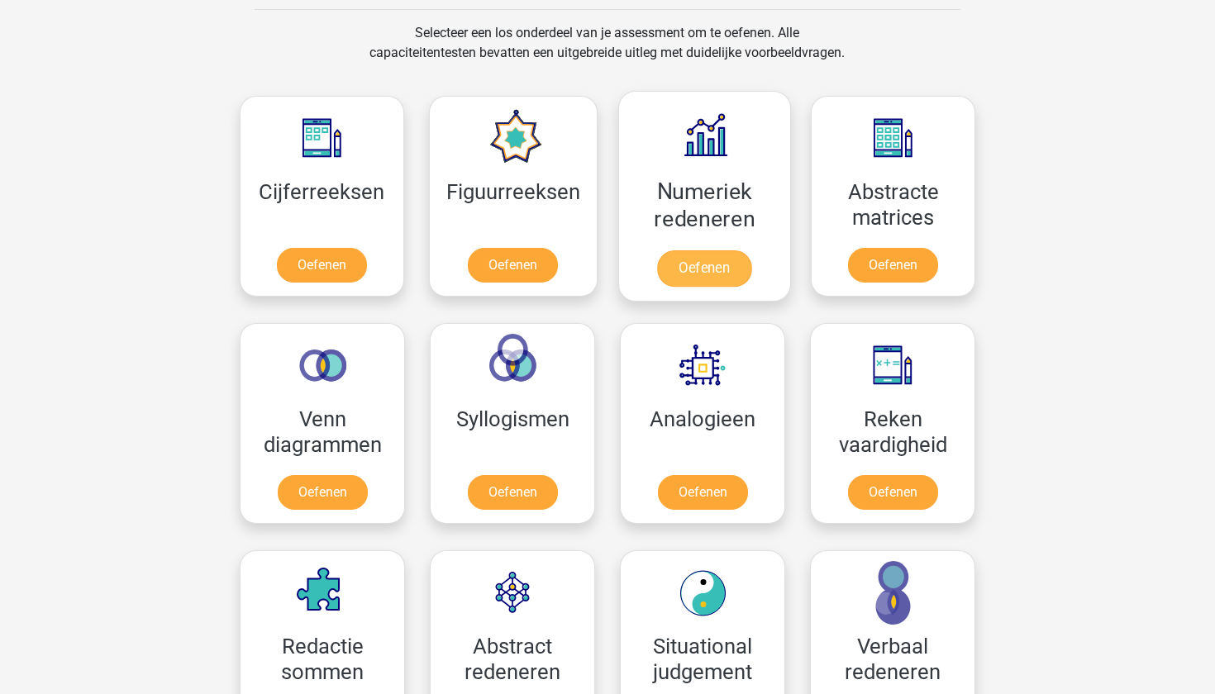
click at [711, 265] on link "Oefenen" at bounding box center [704, 268] width 94 height 36
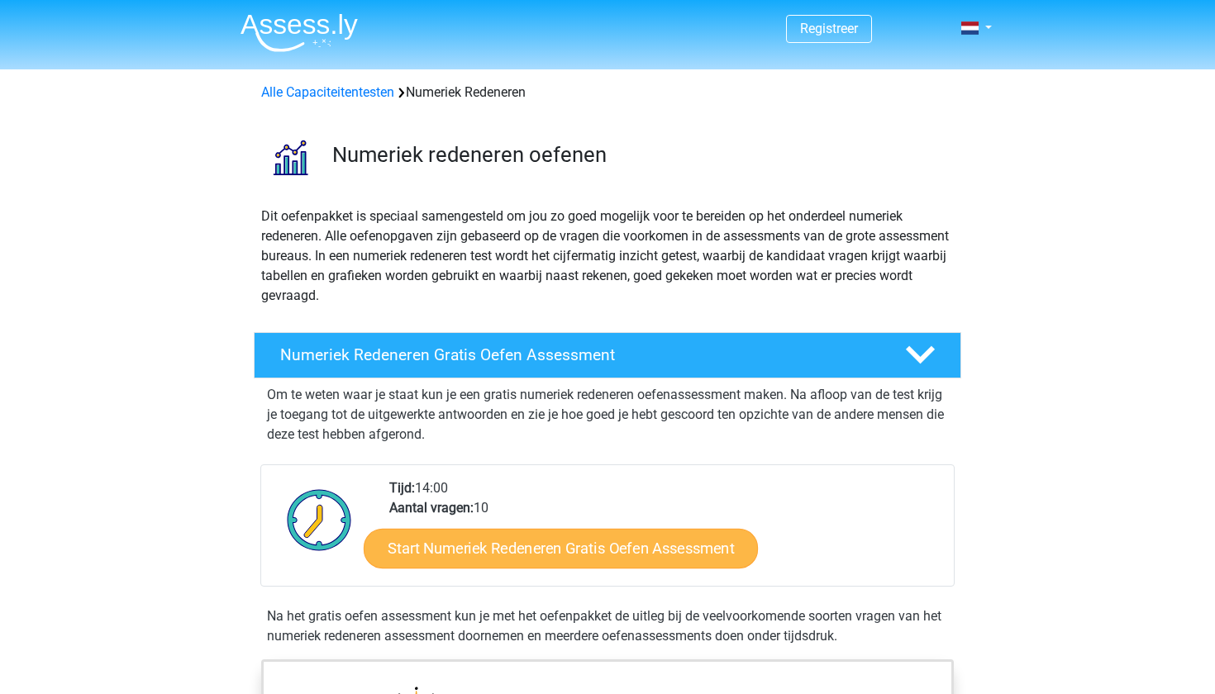
click at [564, 546] on link "Start Numeriek Redeneren Gratis Oefen Assessment" at bounding box center [561, 548] width 394 height 40
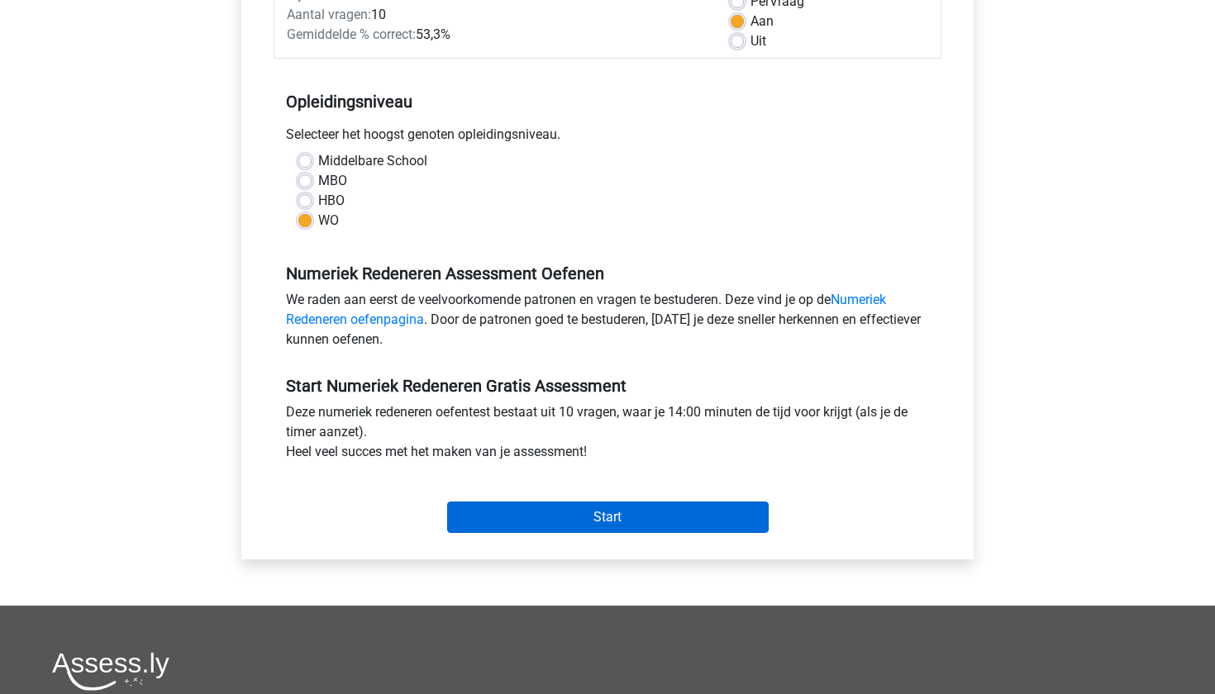
scroll to position [280, 0]
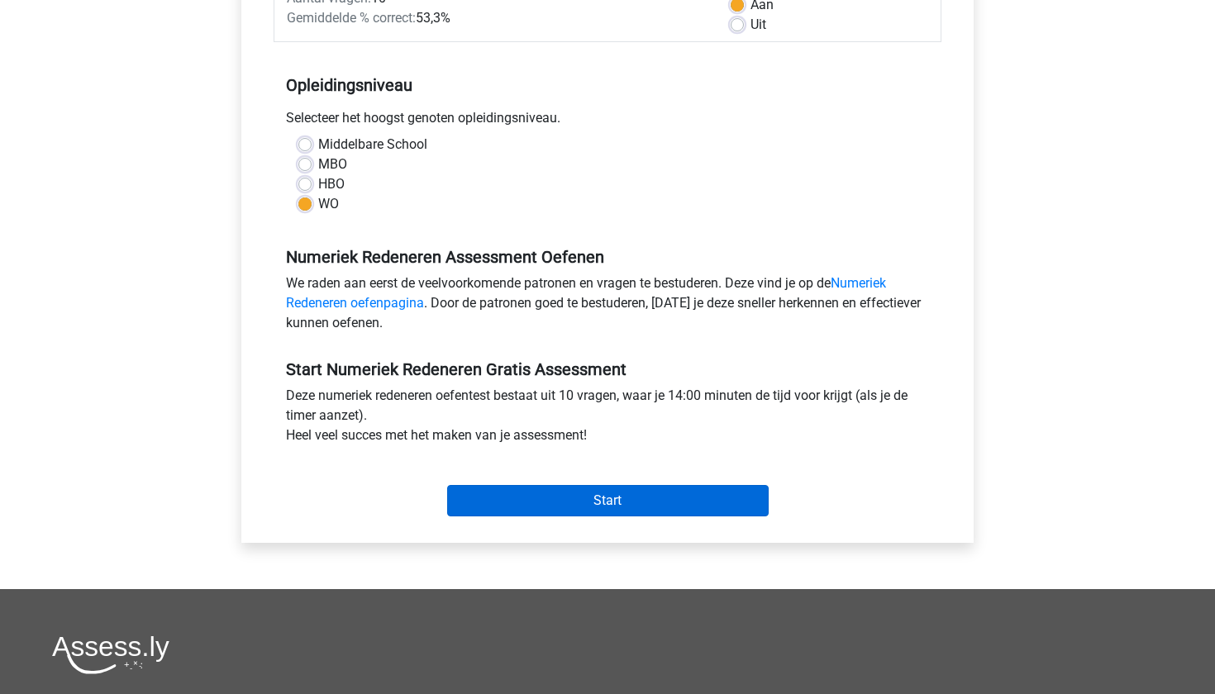
click at [595, 497] on input "Start" at bounding box center [607, 500] width 321 height 31
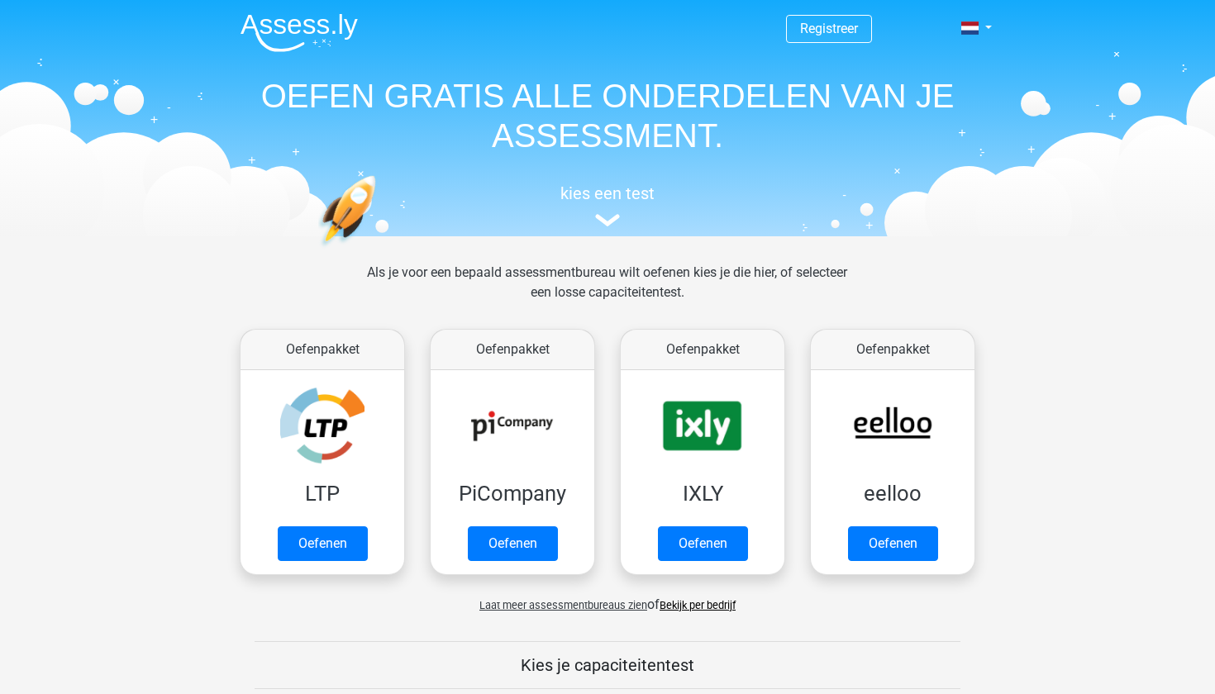
scroll to position [679, 0]
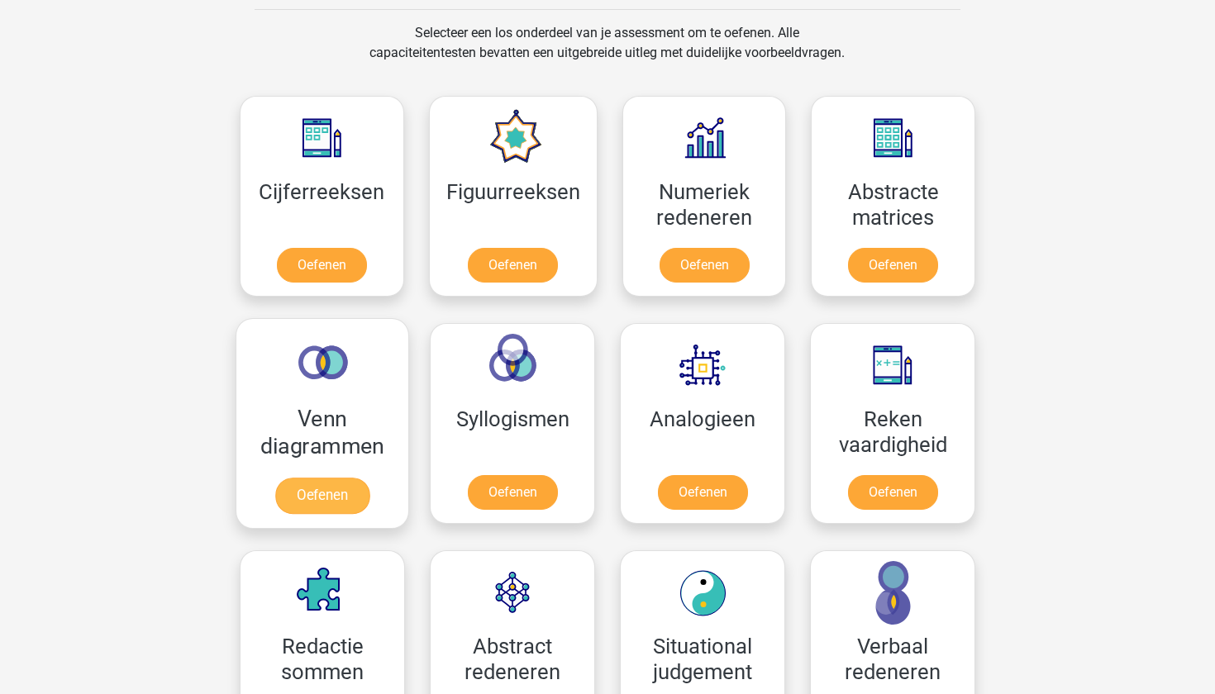
click at [345, 508] on link "Oefenen" at bounding box center [322, 496] width 94 height 36
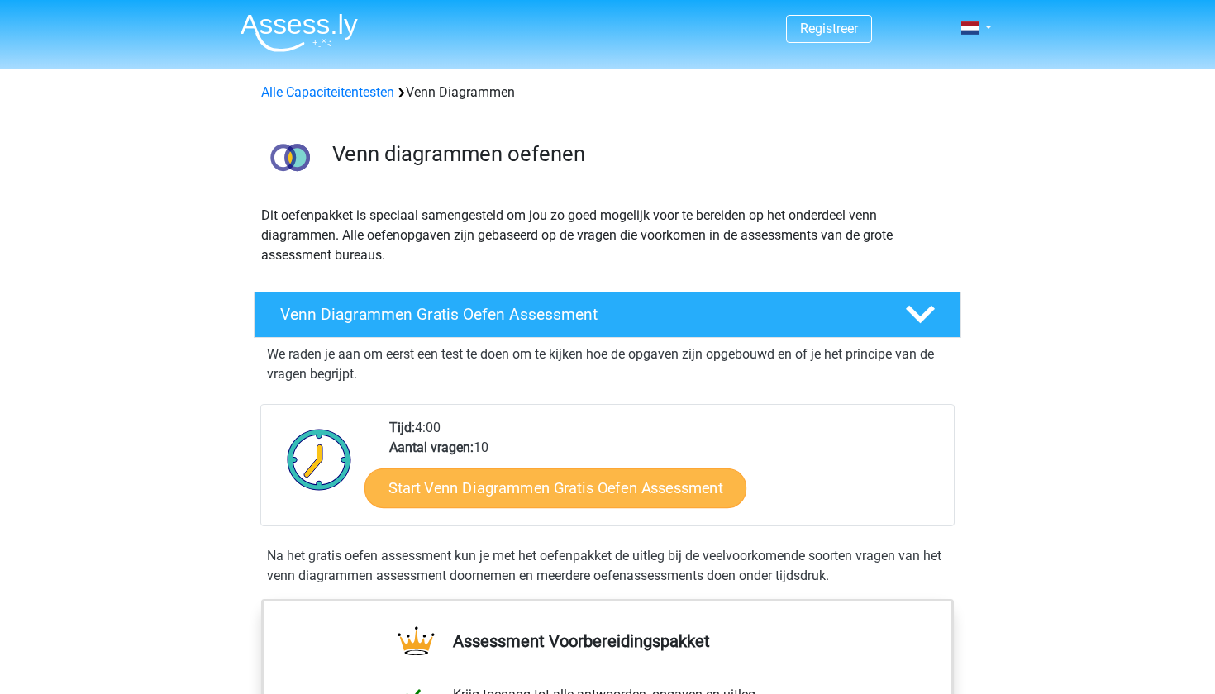
click at [540, 485] on link "Start Venn Diagrammen Gratis Oefen Assessment" at bounding box center [555, 489] width 382 height 40
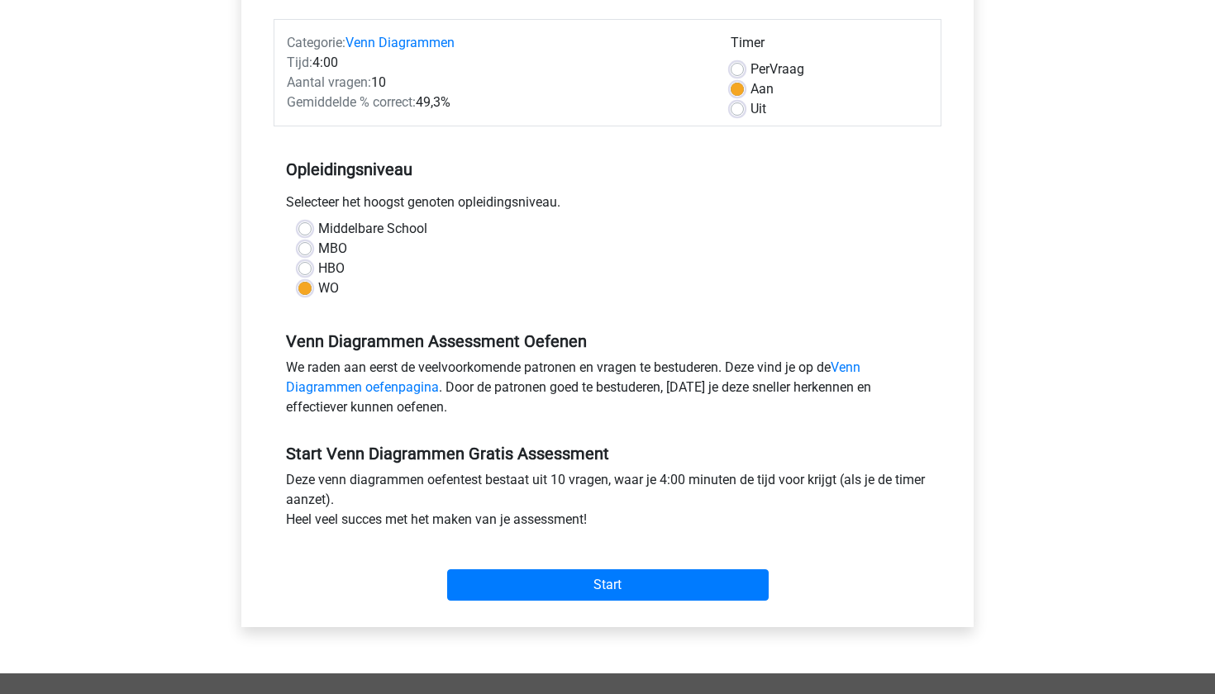
scroll to position [200, 0]
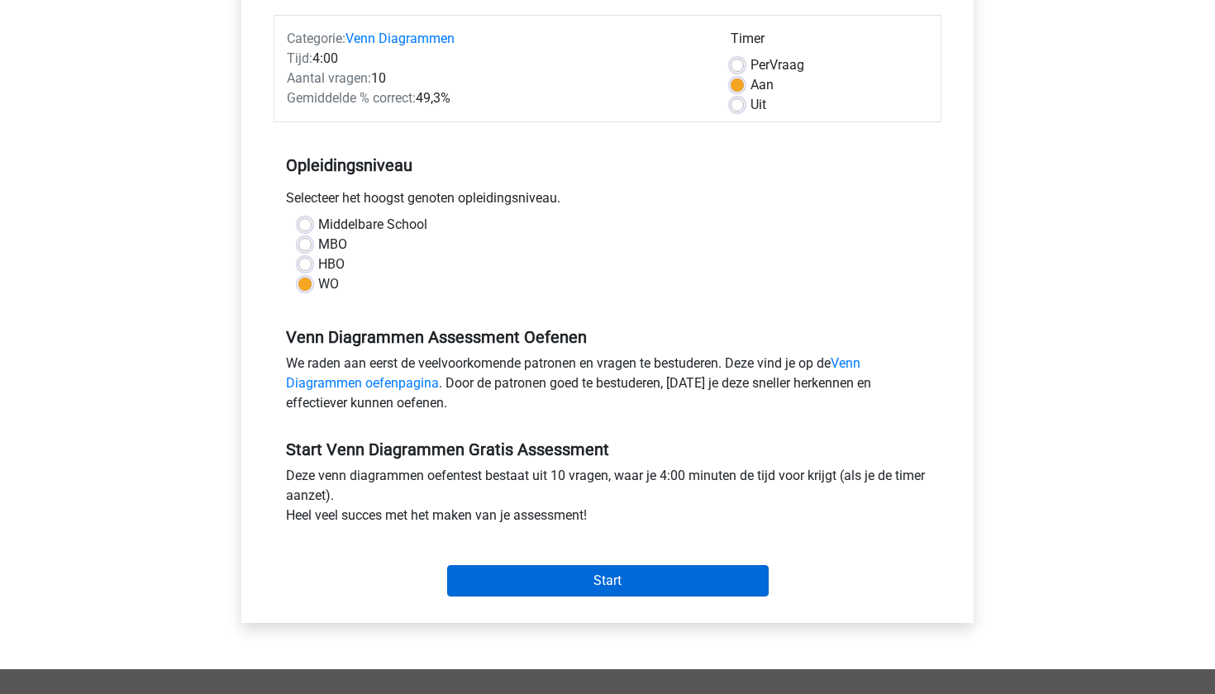
click at [567, 569] on input "Start" at bounding box center [607, 580] width 321 height 31
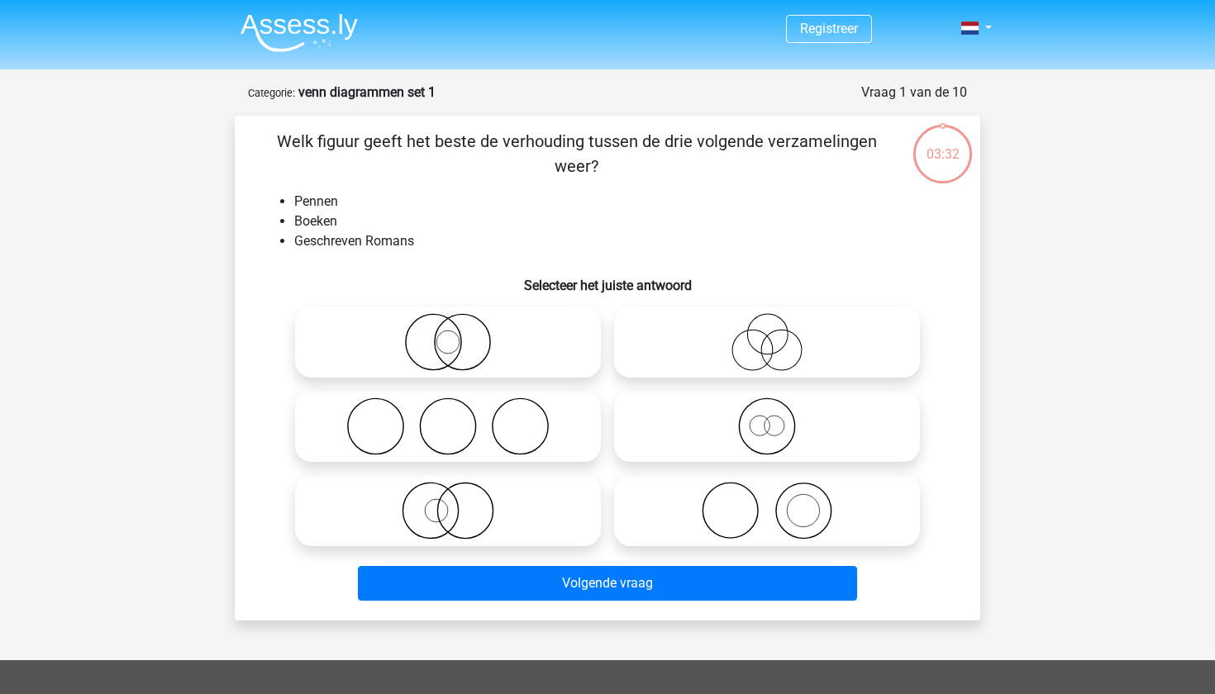
click at [531, 359] on icon at bounding box center [448, 342] width 293 height 58
click at [459, 334] on input "radio" at bounding box center [453, 328] width 11 height 11
radio input "true"
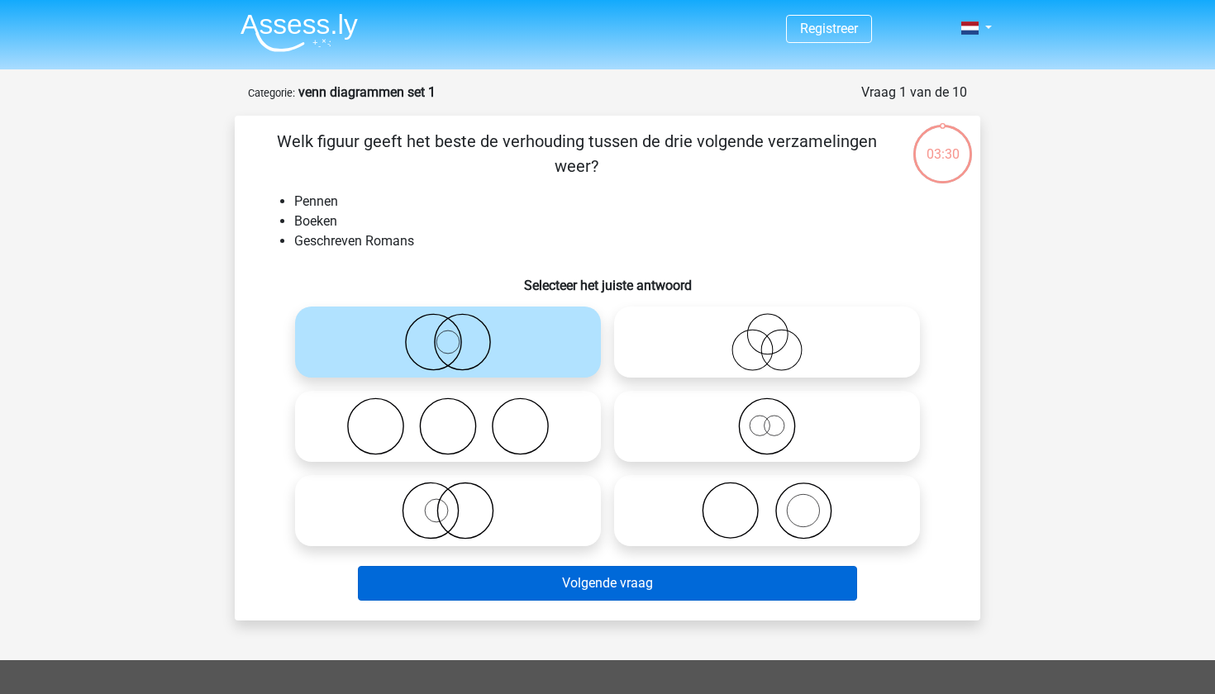
click at [565, 577] on button "Volgende vraag" at bounding box center [608, 583] width 500 height 35
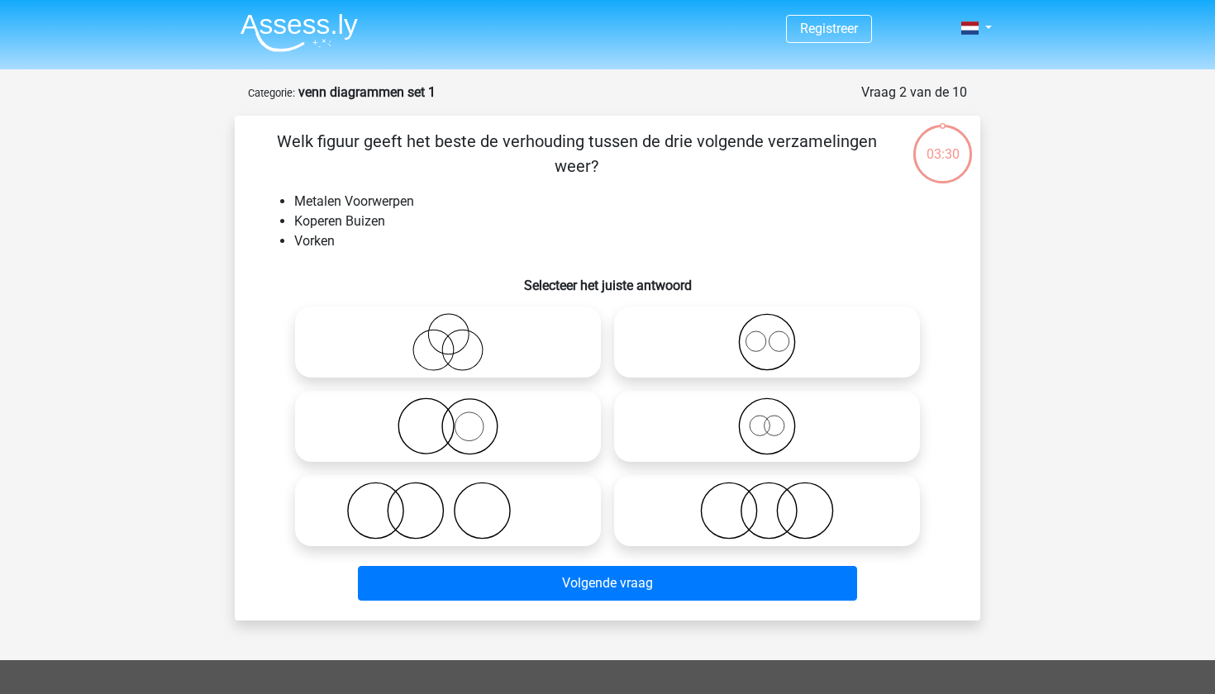
scroll to position [83, 0]
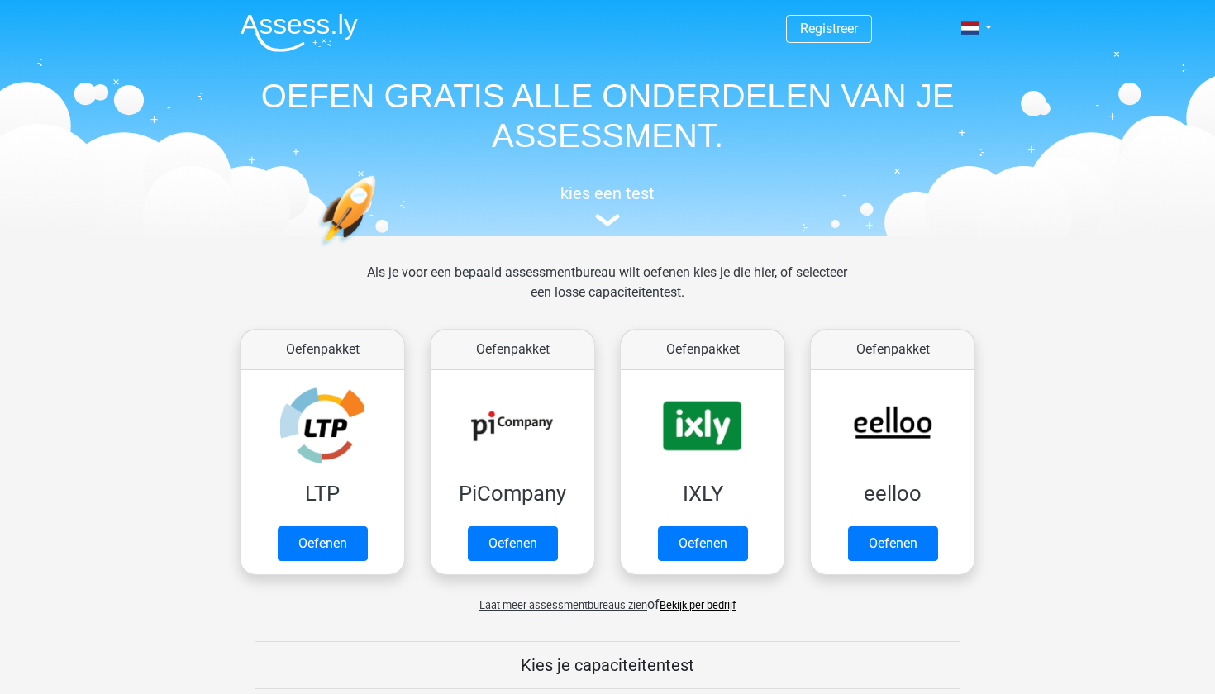
scroll to position [679, 0]
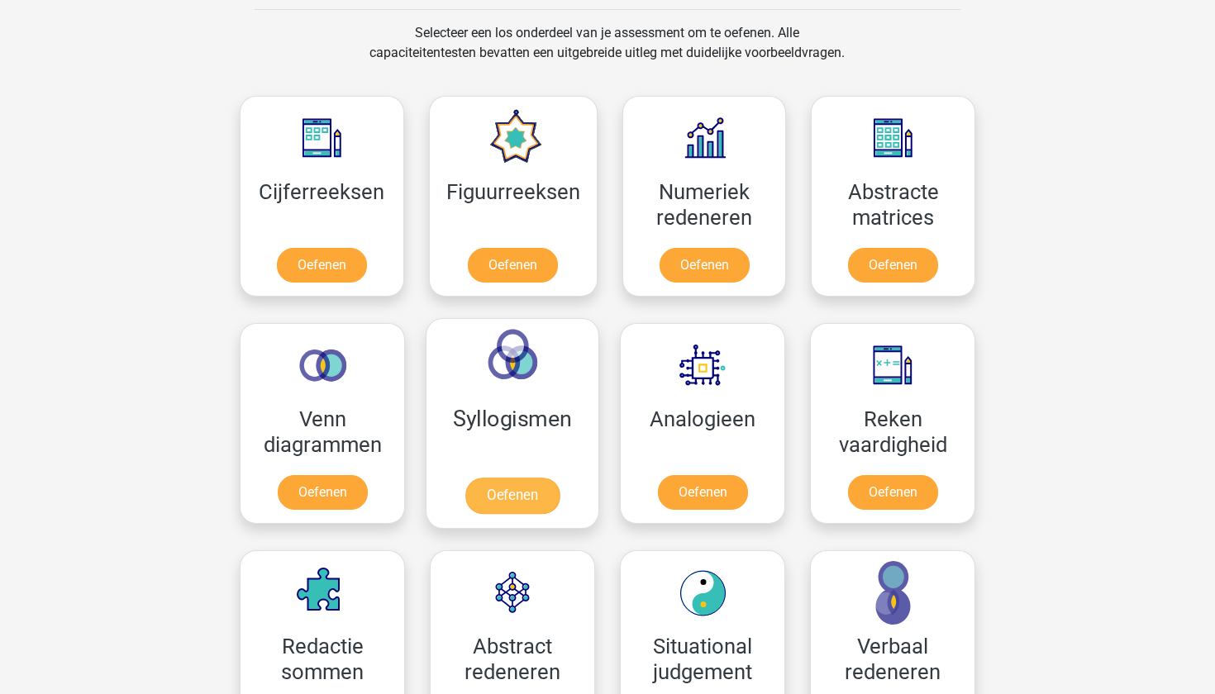
click at [507, 488] on link "Oefenen" at bounding box center [512, 496] width 94 height 36
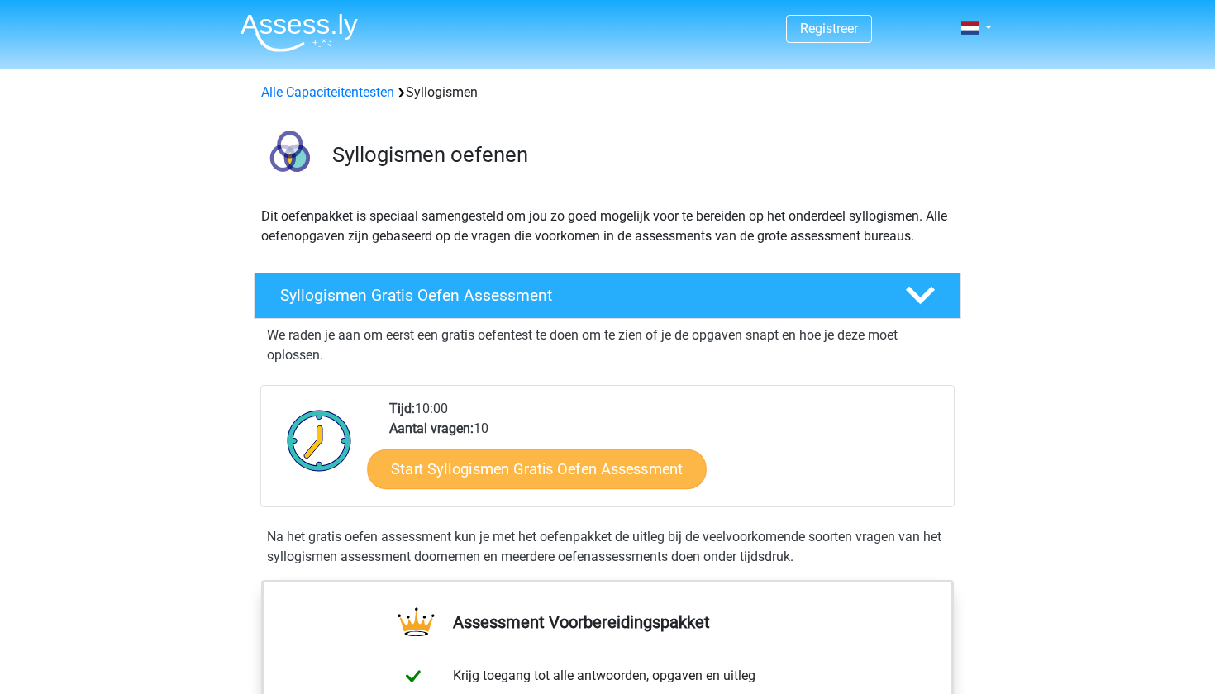
click at [508, 471] on link "Start Syllogismen Gratis Oefen Assessment" at bounding box center [538, 469] width 340 height 40
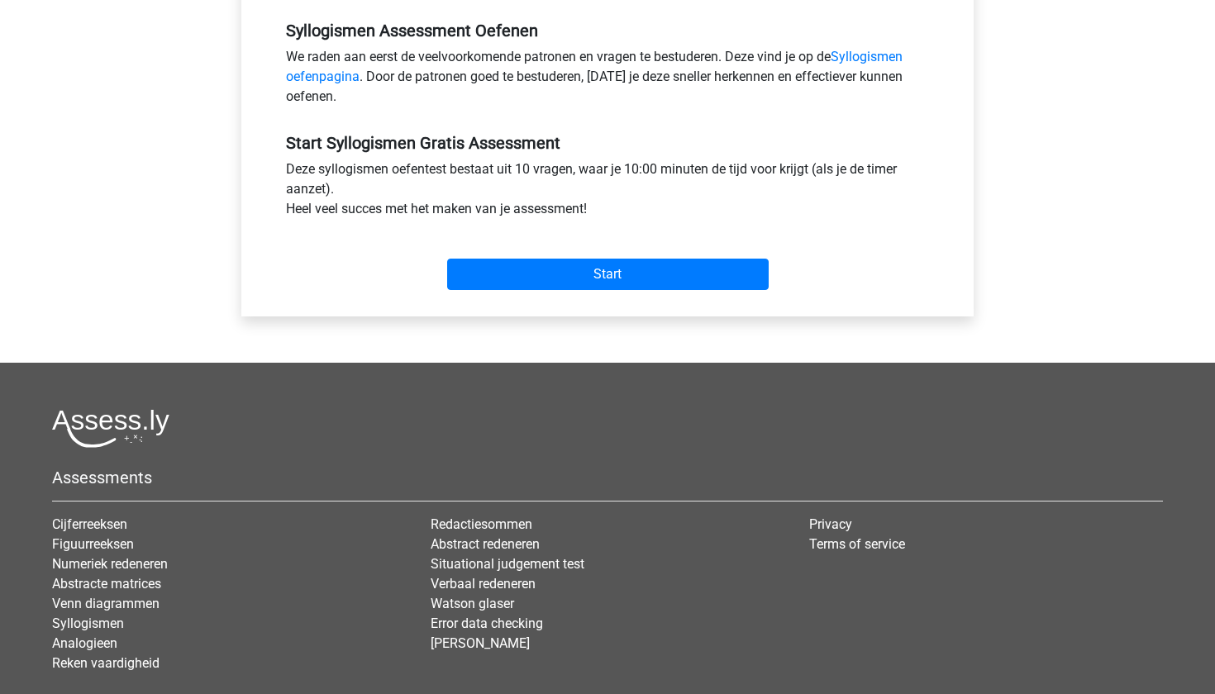
scroll to position [534, 0]
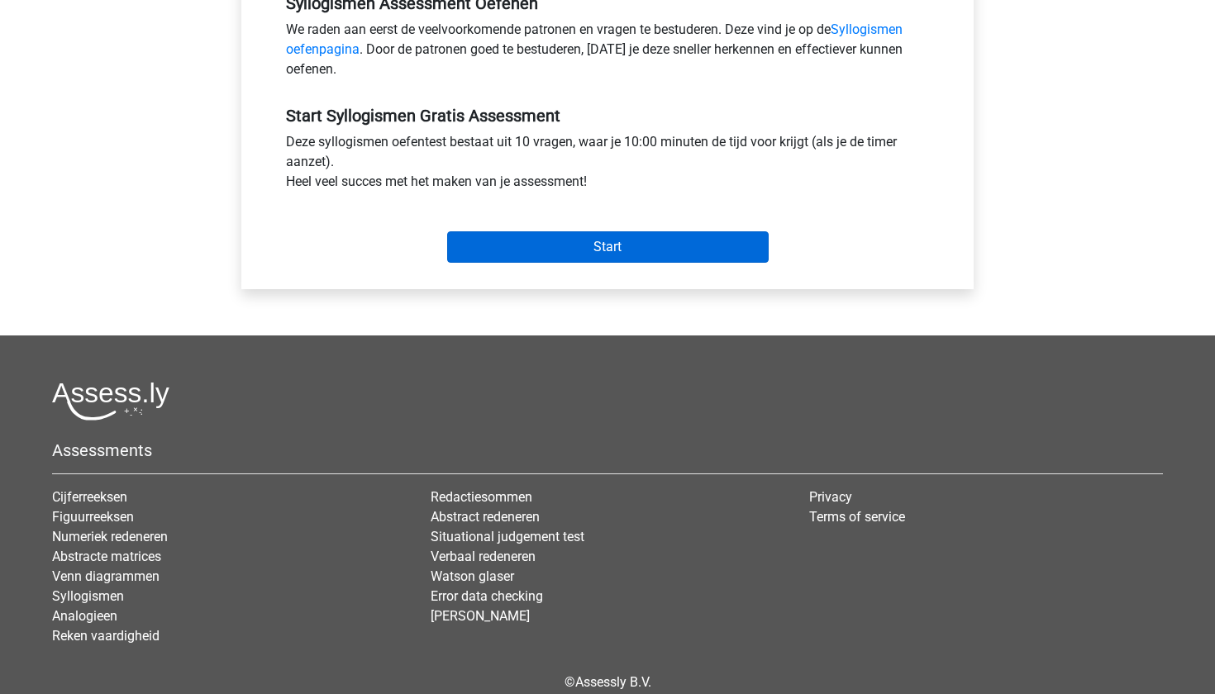
click at [663, 240] on input "Start" at bounding box center [607, 246] width 321 height 31
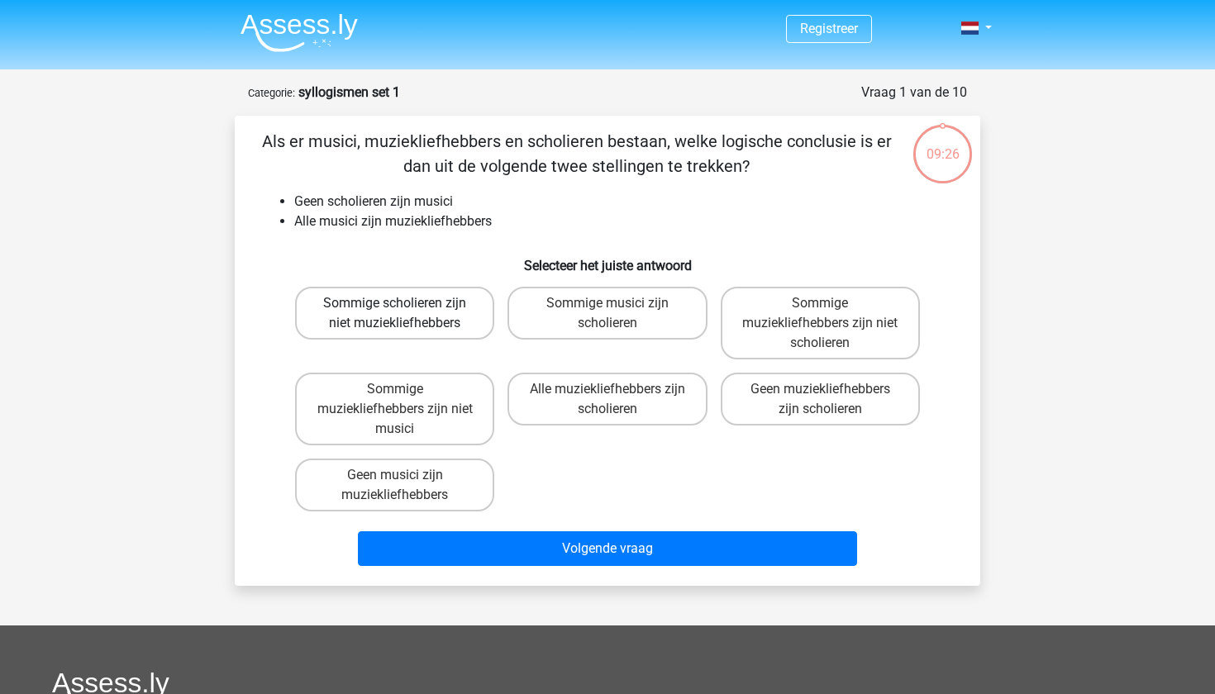
click at [448, 333] on label "Sommige scholieren zijn niet muziekliefhebbers" at bounding box center [394, 313] width 199 height 53
click at [406, 314] on input "Sommige scholieren zijn niet muziekliefhebbers" at bounding box center [400, 308] width 11 height 11
radio input "true"
click at [613, 443] on div "Alle muziekliefhebbers zijn scholieren" at bounding box center [606, 409] width 199 height 73
click at [605, 422] on label "Alle muziekliefhebbers zijn scholieren" at bounding box center [606, 399] width 199 height 53
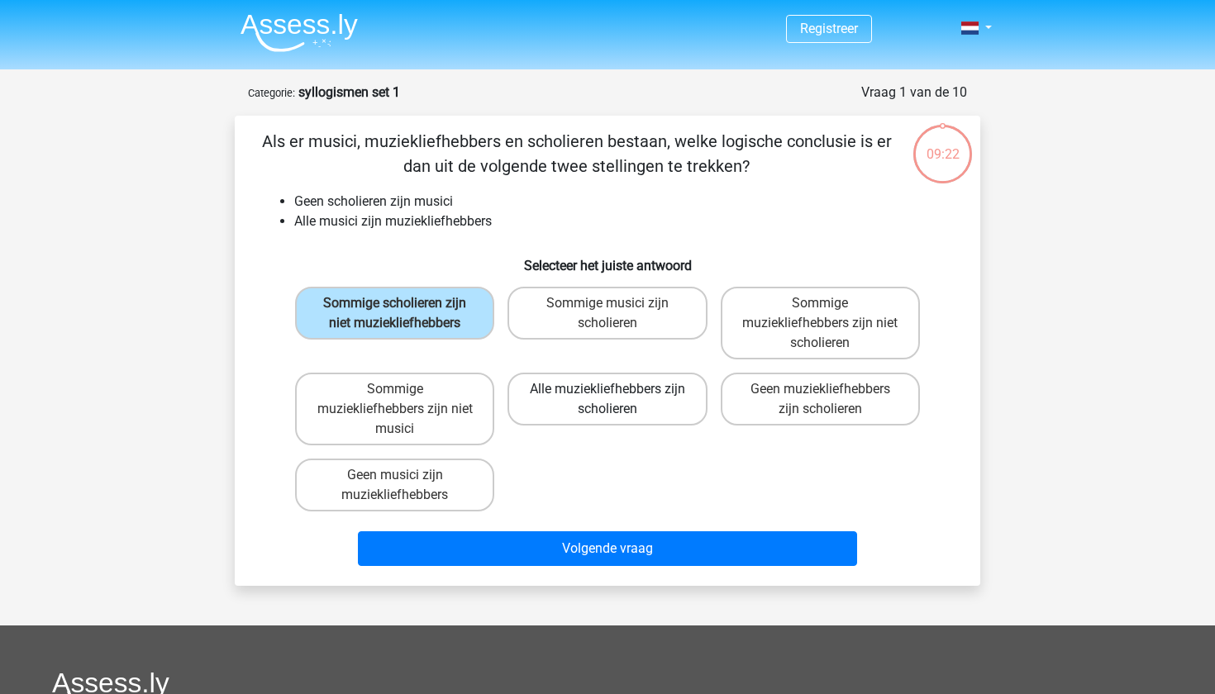
click at [607, 400] on input "Alle muziekliefhebbers zijn scholieren" at bounding box center [612, 394] width 11 height 11
radio input "true"
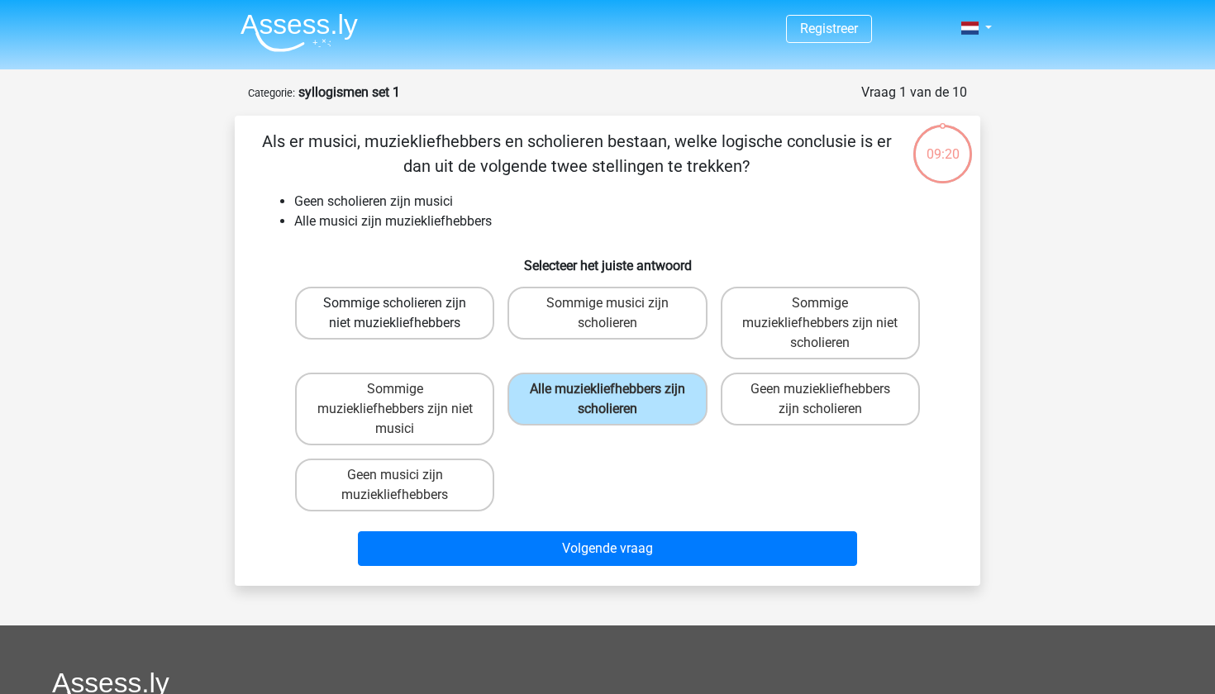
click at [452, 325] on label "Sommige scholieren zijn niet muziekliefhebbers" at bounding box center [394, 313] width 199 height 53
click at [406, 314] on input "Sommige scholieren zijn niet muziekliefhebbers" at bounding box center [400, 308] width 11 height 11
radio input "true"
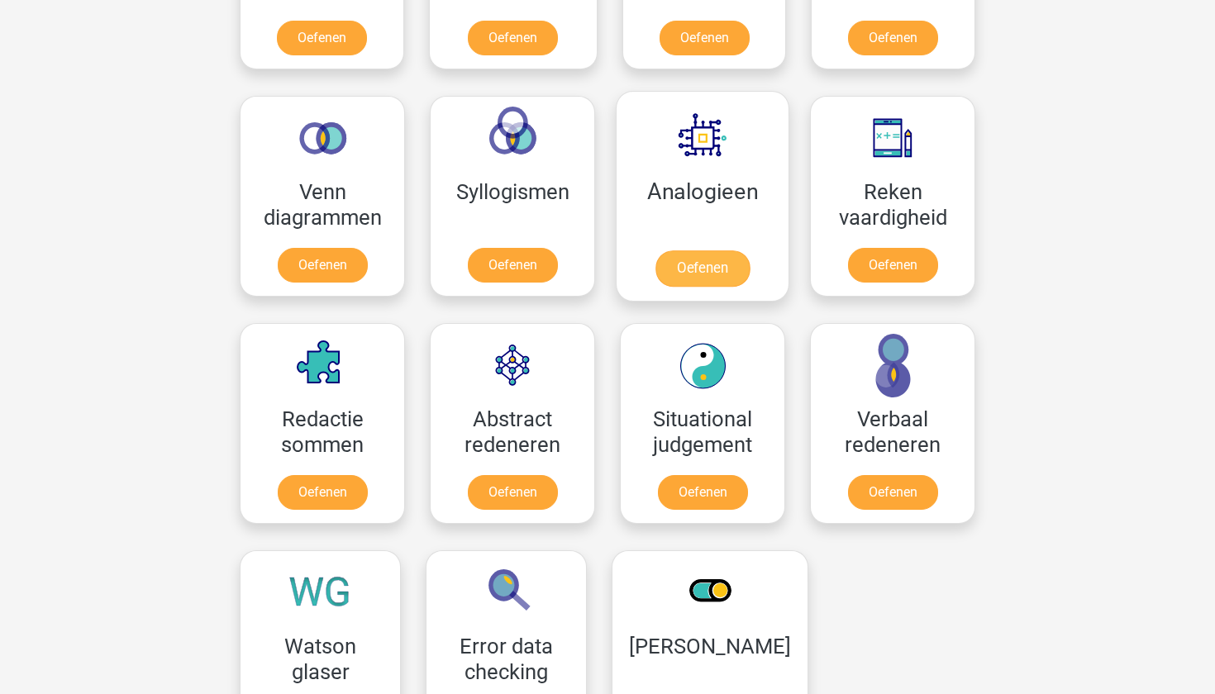
scroll to position [911, 0]
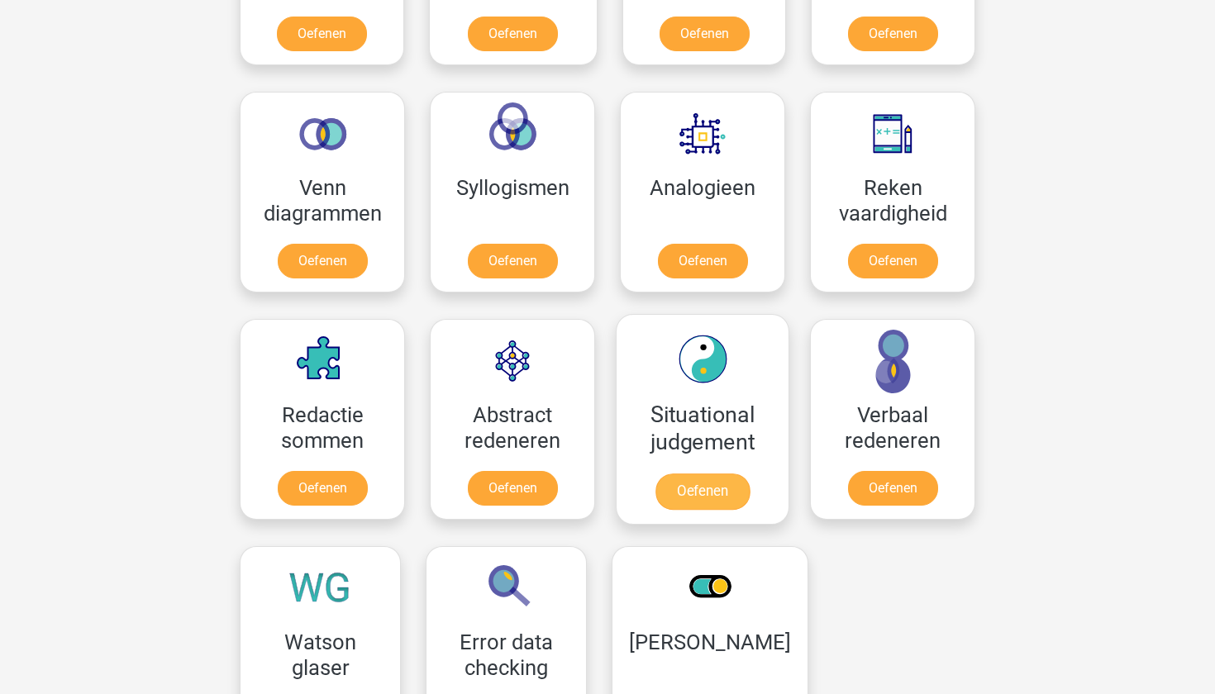
click at [731, 478] on link "Oefenen" at bounding box center [702, 492] width 94 height 36
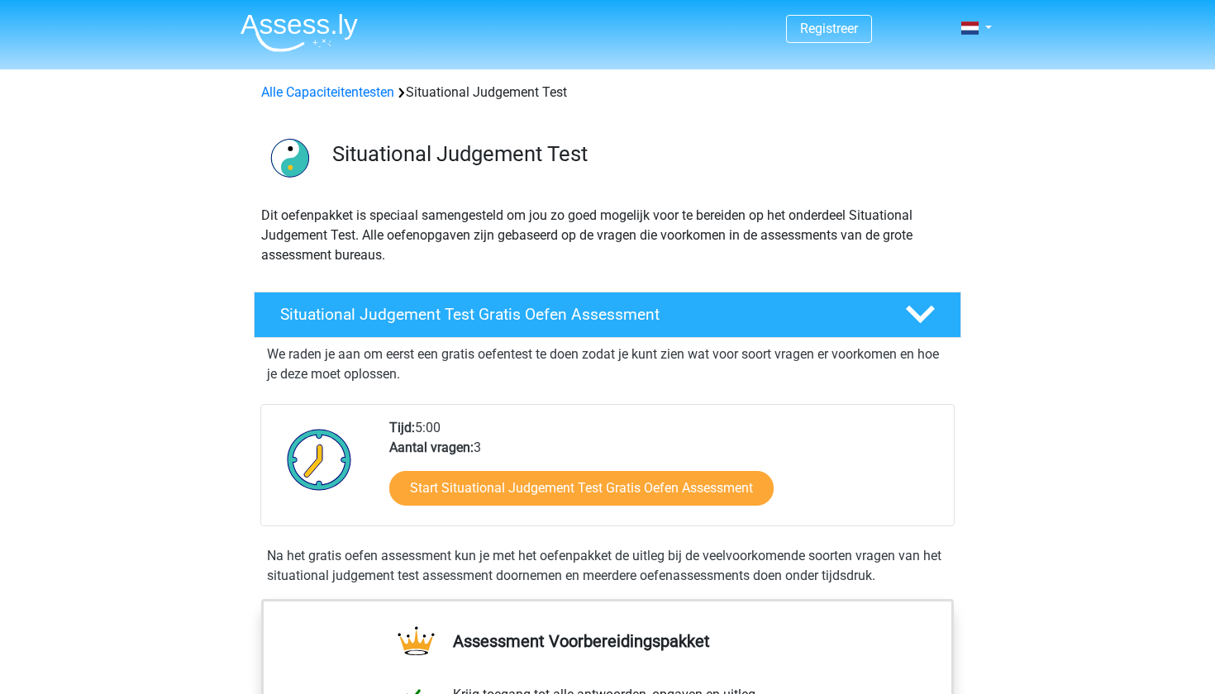
click at [731, 478] on link "Start Situational Judgement Test Gratis Oefen Assessment" at bounding box center [581, 488] width 384 height 35
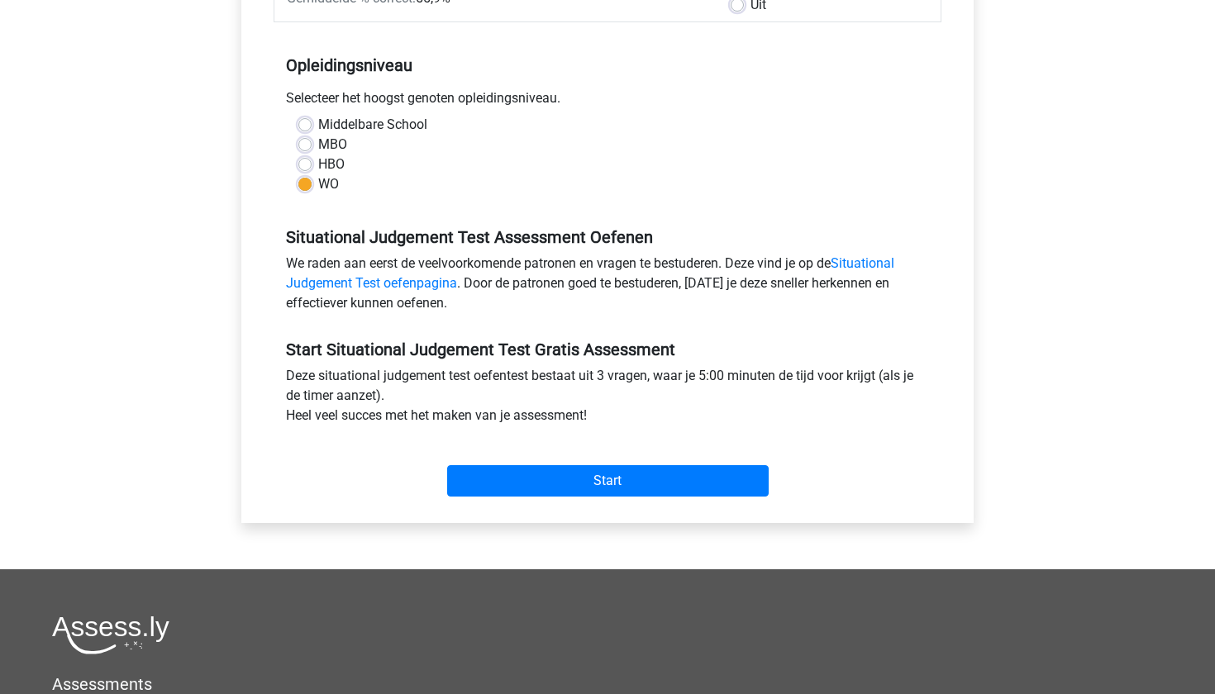
scroll to position [374, 0]
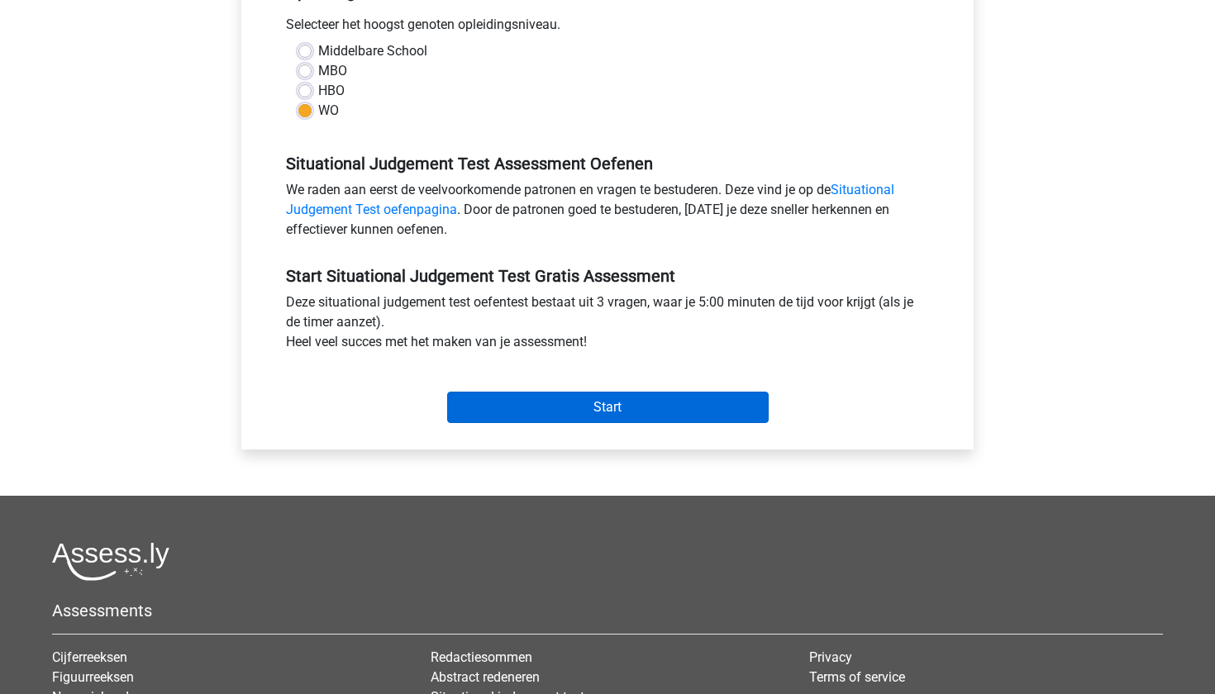
click at [723, 400] on input "Start" at bounding box center [607, 407] width 321 height 31
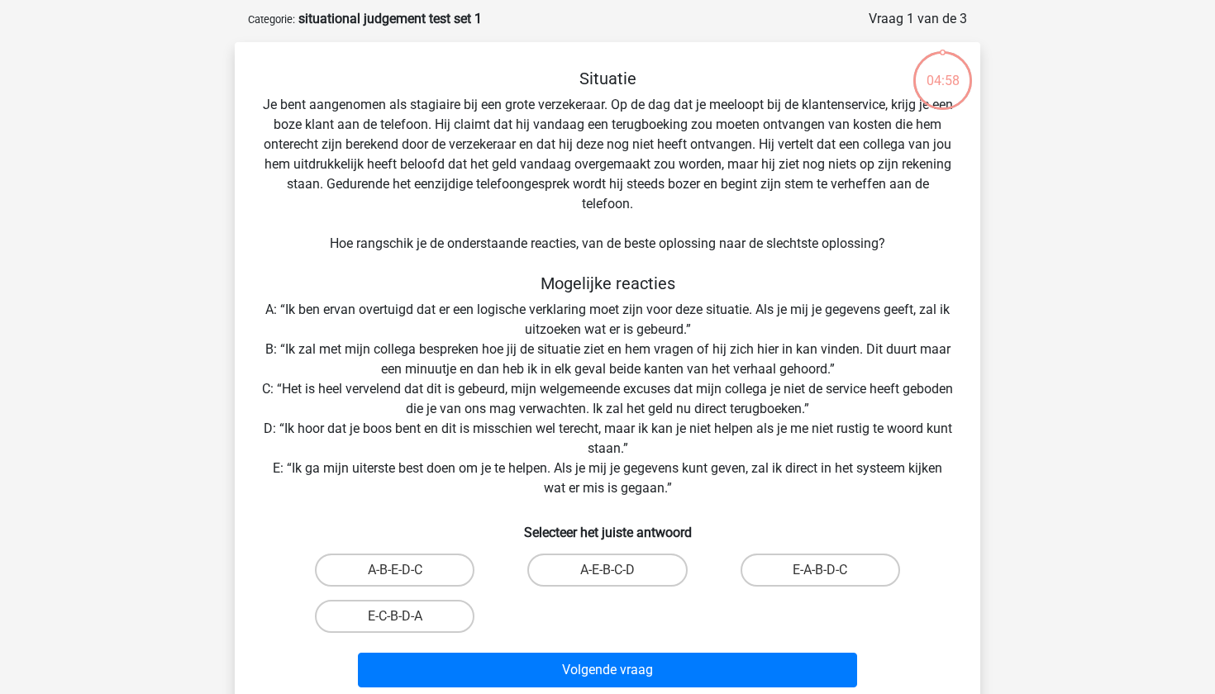
scroll to position [79, 0]
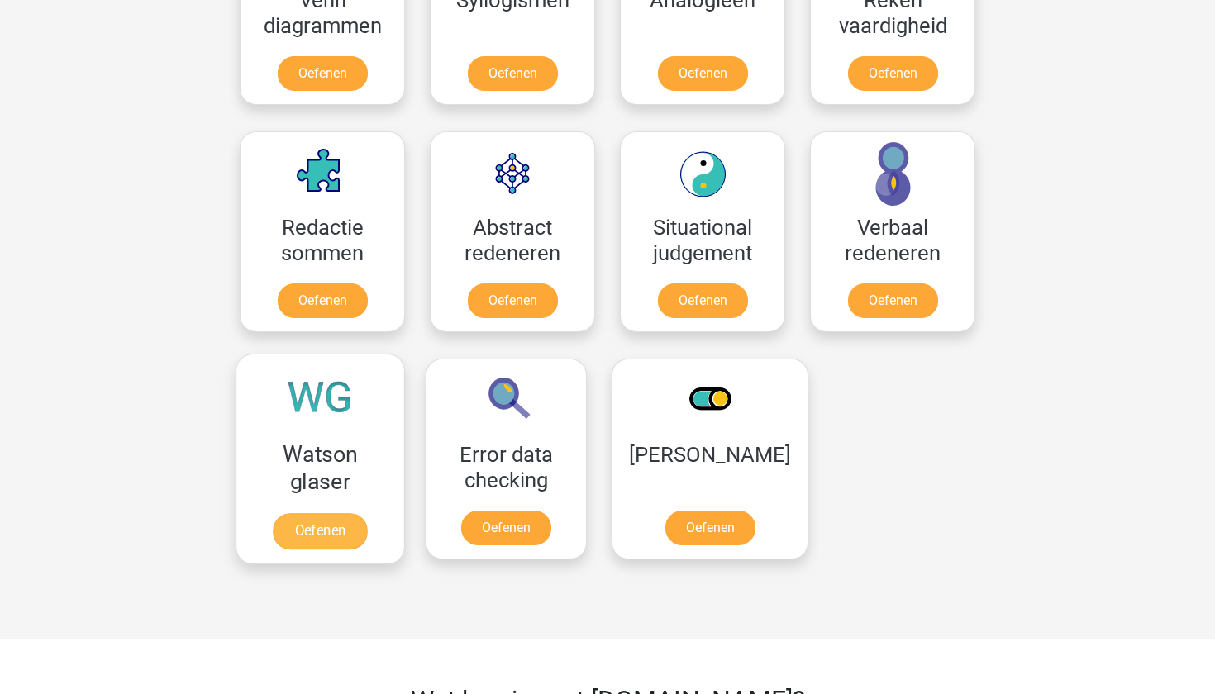
scroll to position [1124, 0]
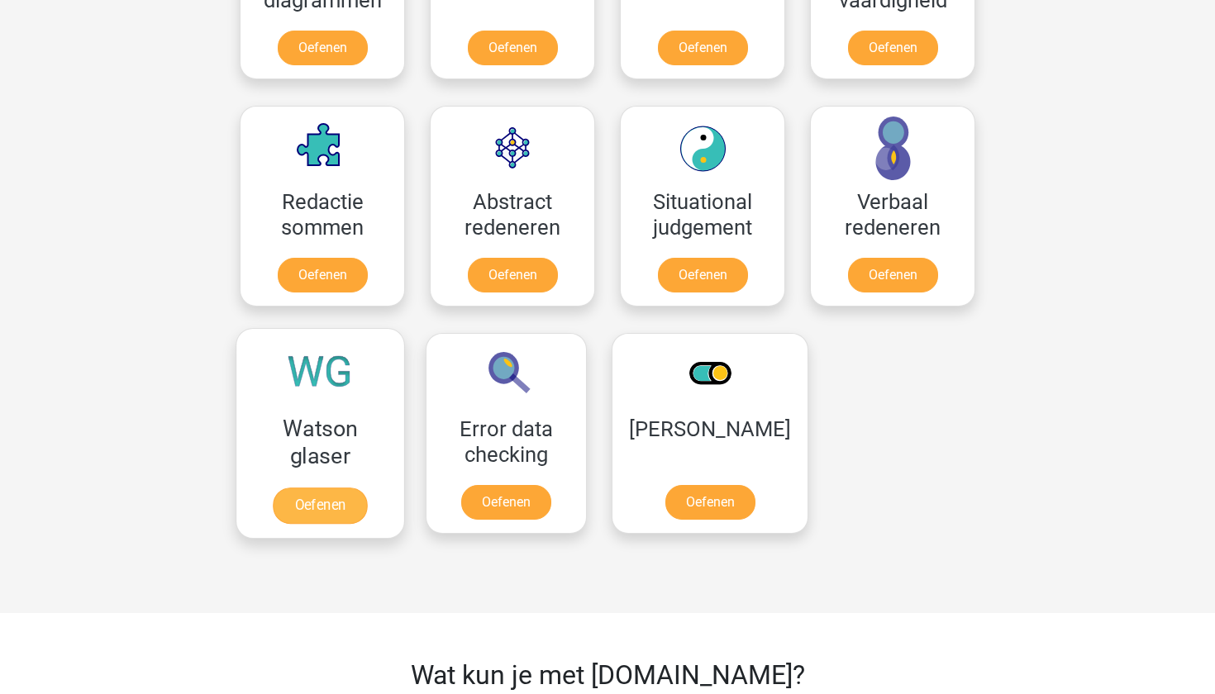
click at [341, 498] on link "Oefenen" at bounding box center [320, 506] width 94 height 36
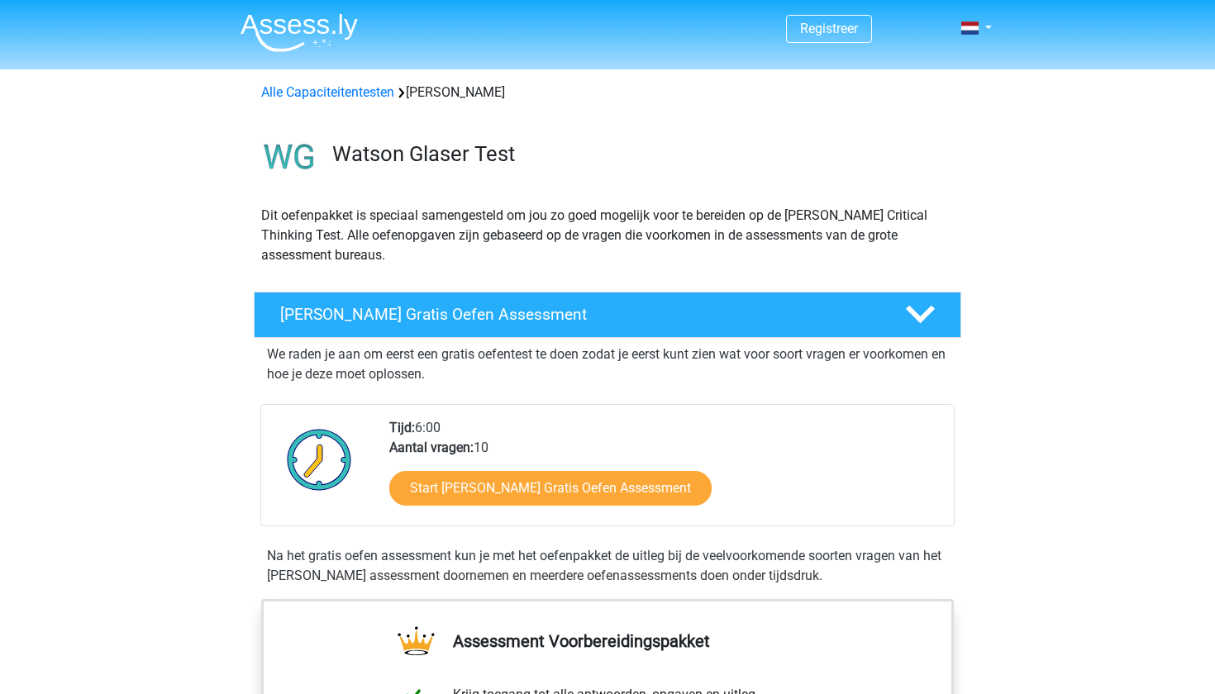
click at [453, 508] on div "Start Watson Glaser Gratis Oefen Assessment" at bounding box center [664, 492] width 551 height 68
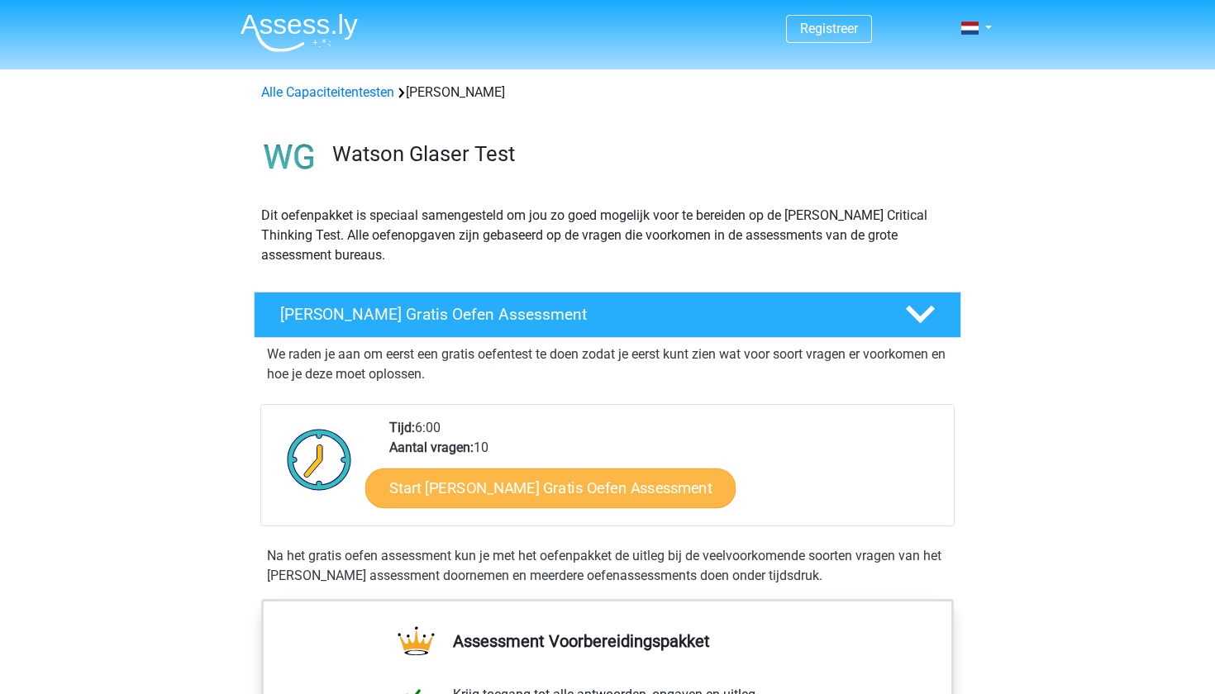
click at [454, 494] on link "Start Watson Glaser Gratis Oefen Assessment" at bounding box center [550, 489] width 371 height 40
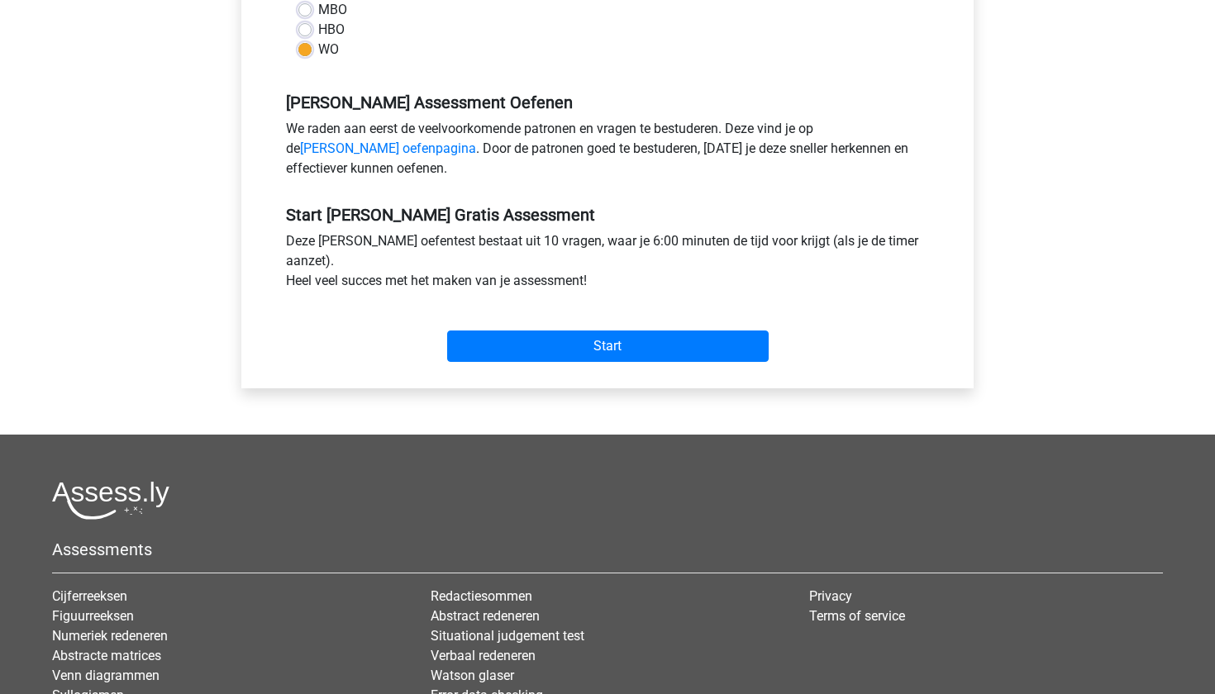
scroll to position [449, 0]
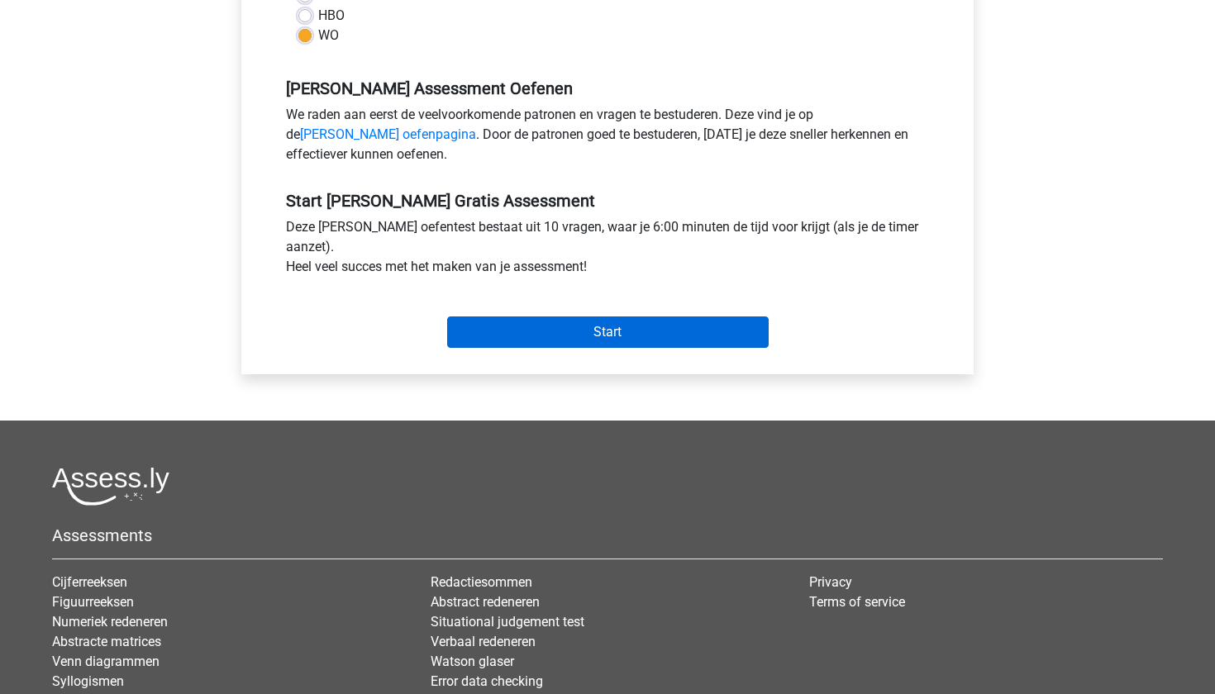
click at [571, 318] on input "Start" at bounding box center [607, 332] width 321 height 31
